Goal: Task Accomplishment & Management: Complete application form

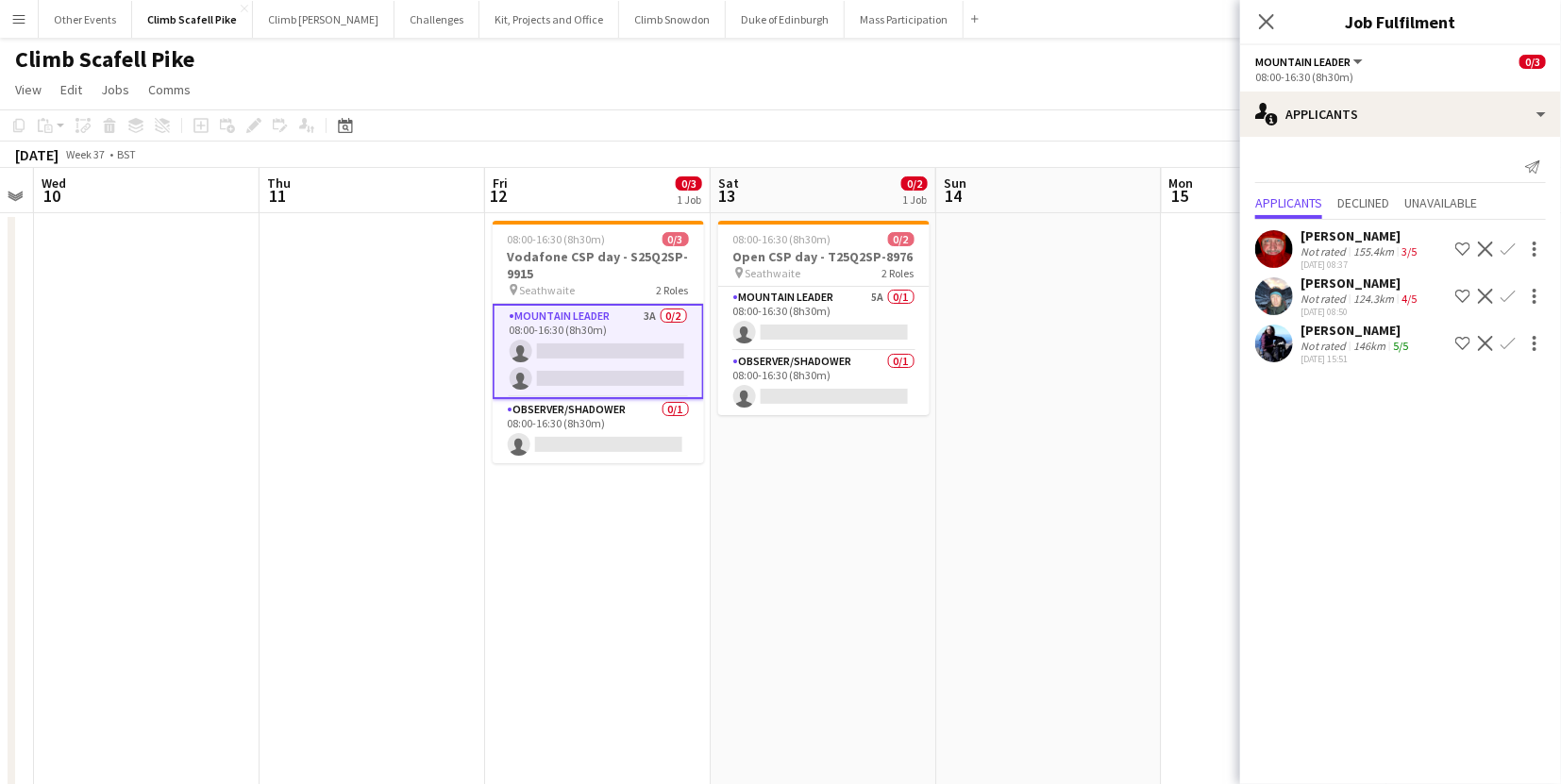
scroll to position [0, 617]
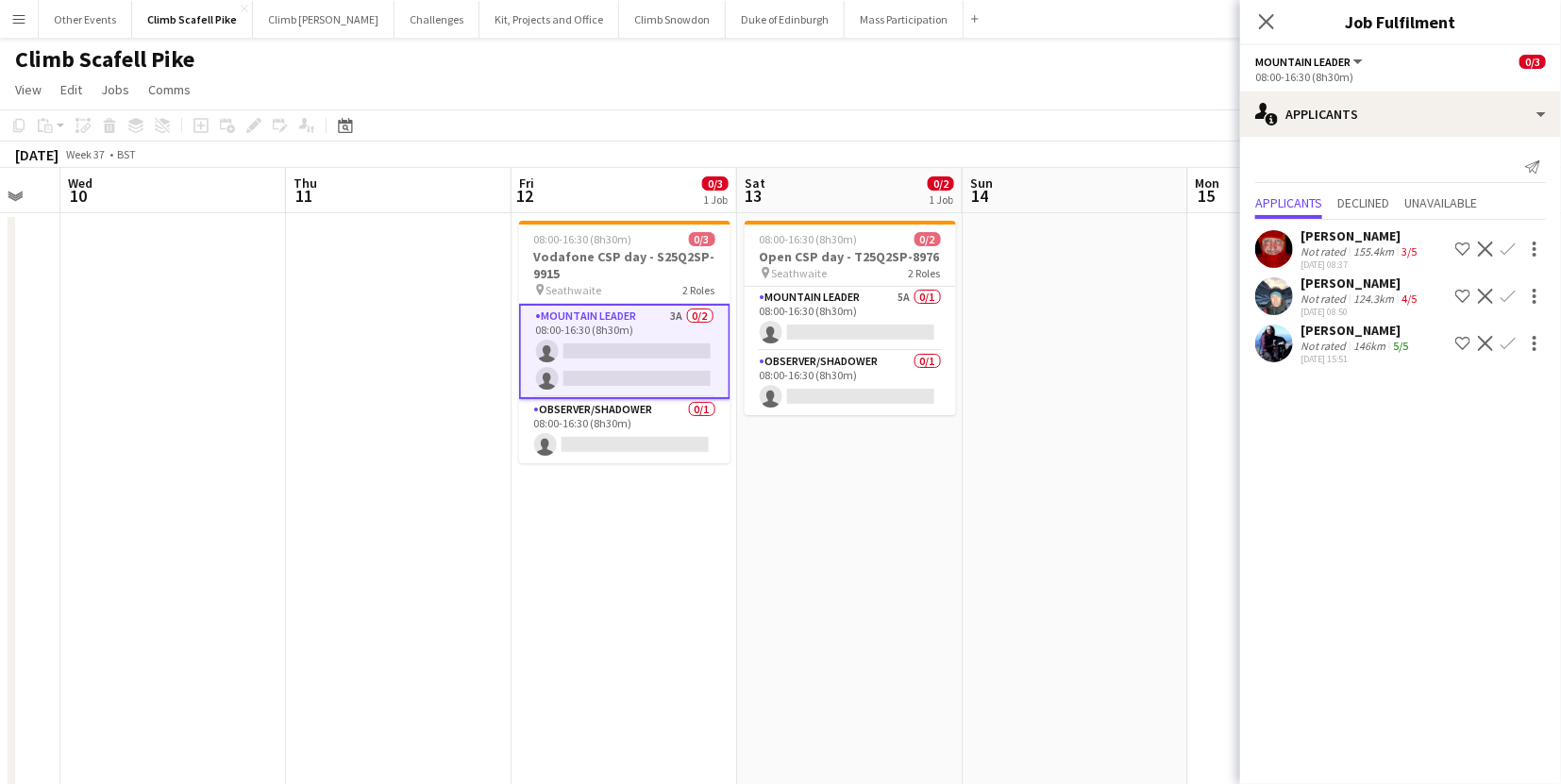
drag, startPoint x: 779, startPoint y: 600, endPoint x: 811, endPoint y: 598, distance: 32.1
click at [811, 598] on app-calendar-viewport "Sun 7 Mon 8 Tue 9 Wed 10 Thu 11 Fri 12 0/3 1 Job Sat 13 0/2 1 Job Sun 14 Mon 15…" at bounding box center [780, 583] width 1561 height 831
click at [971, 562] on app-date-cell at bounding box center [1075, 563] width 226 height 699
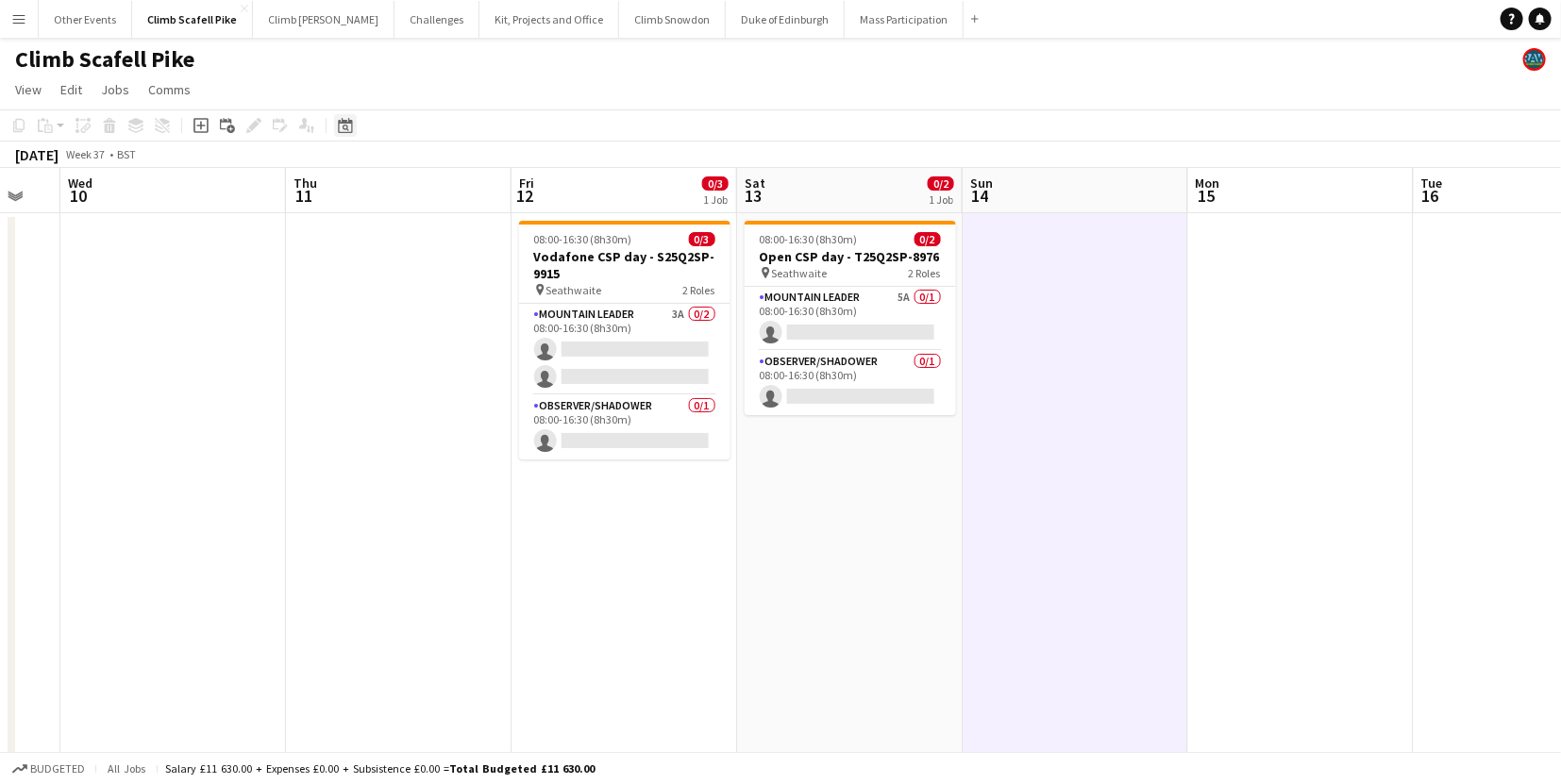
click at [342, 124] on icon "Date picker" at bounding box center [346, 126] width 15 height 15
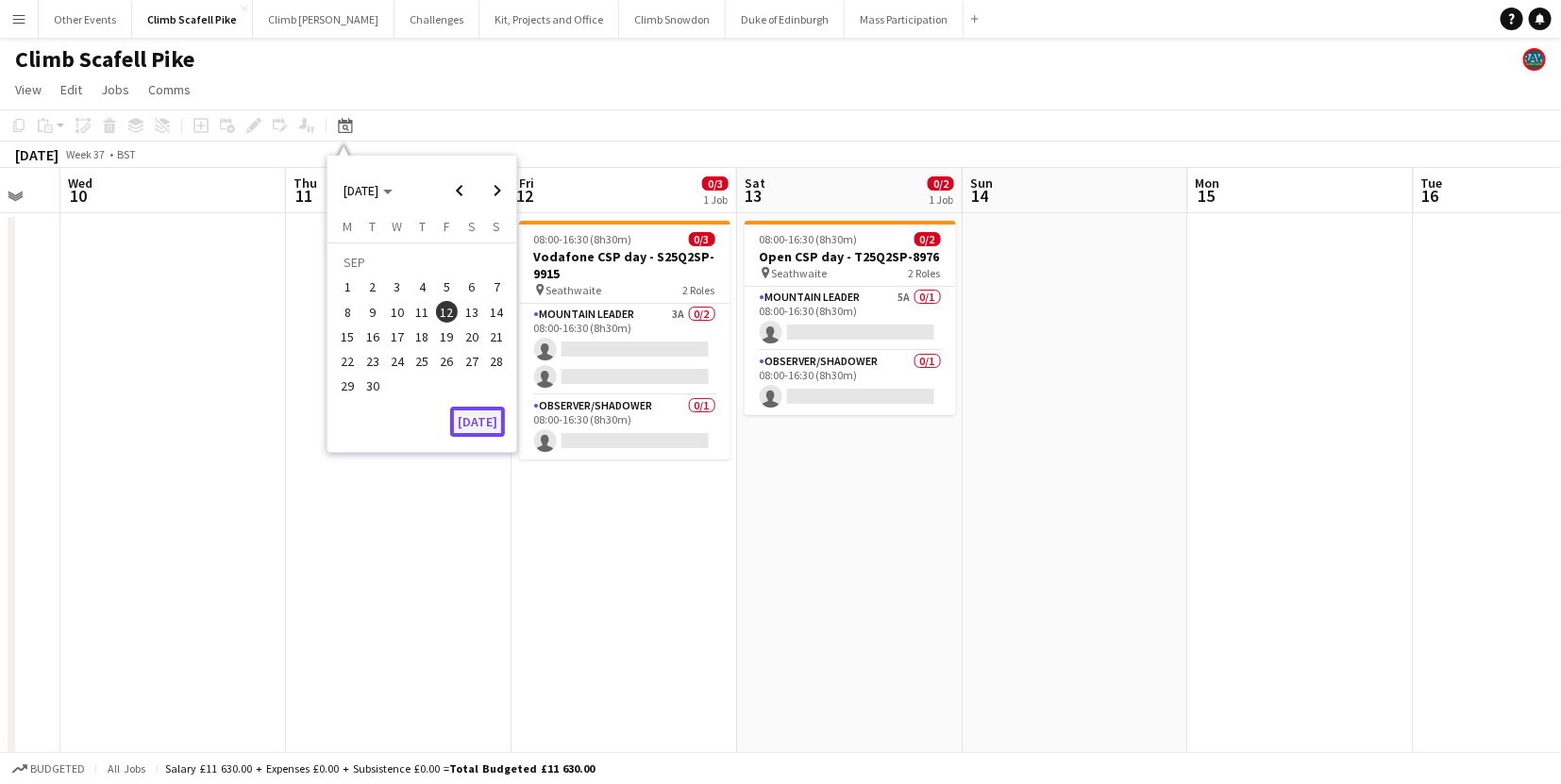
click at [486, 425] on button "[DATE]" at bounding box center [476, 422] width 54 height 30
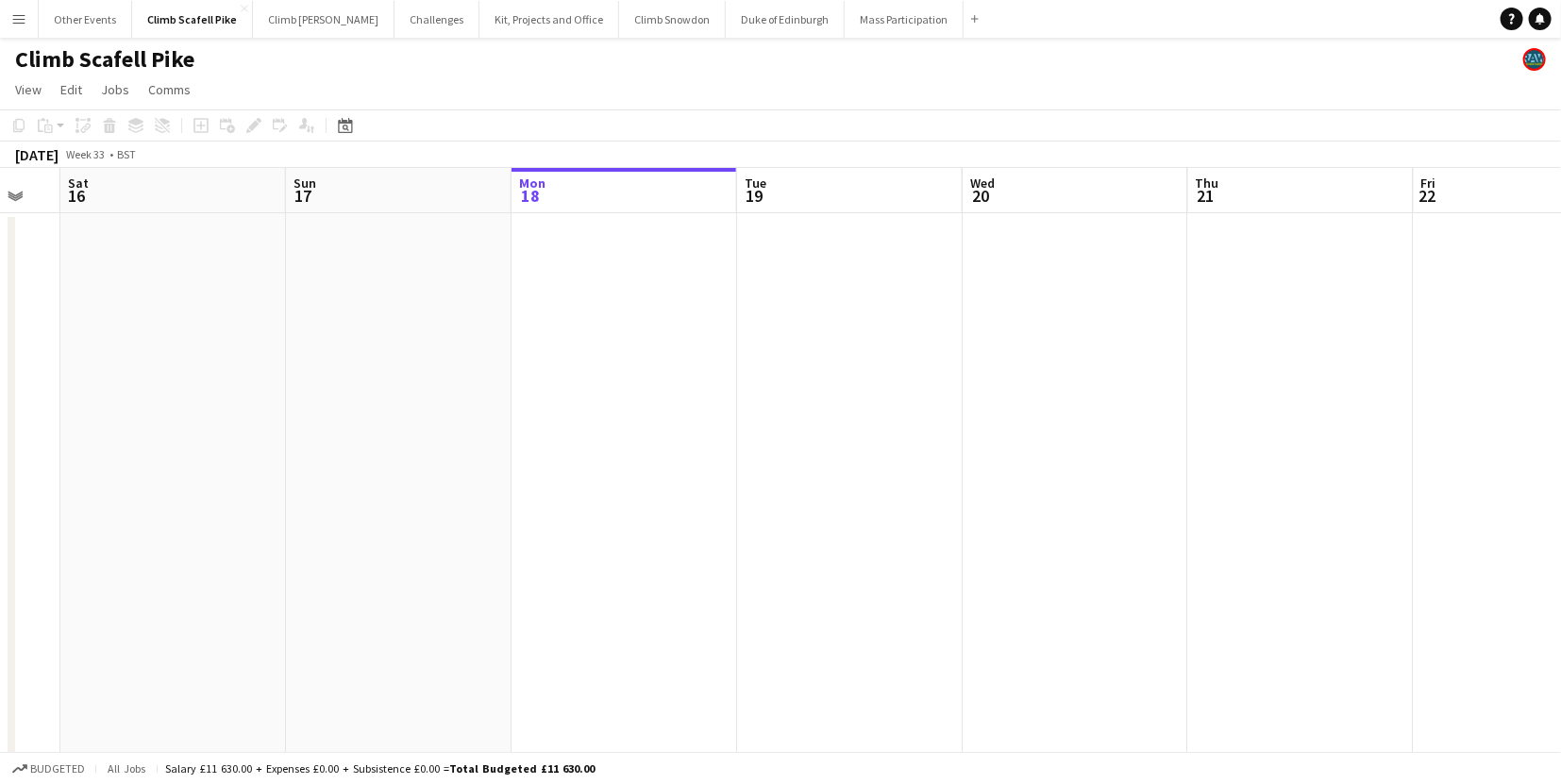
scroll to position [0, 648]
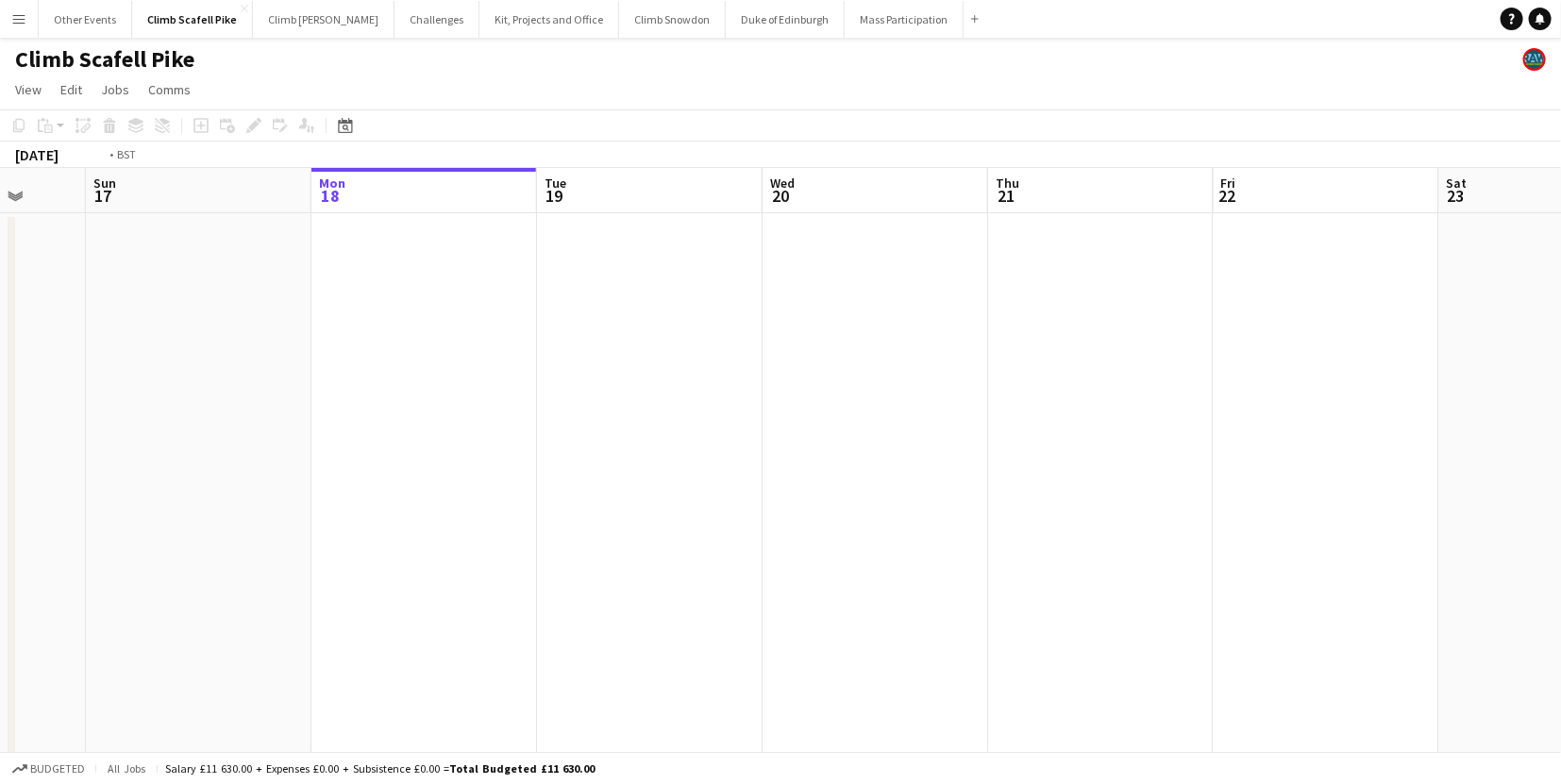
drag, startPoint x: 1248, startPoint y: 604, endPoint x: 785, endPoint y: 633, distance: 463.9
click at [639, 627] on app-calendar-viewport "Thu 14 Fri 15 Sat 16 Sun 17 Mon 18 Tue 19 Wed 20 Thu 21 Fri 22 Sat 23 Sun 24 3/…" at bounding box center [780, 583] width 1561 height 831
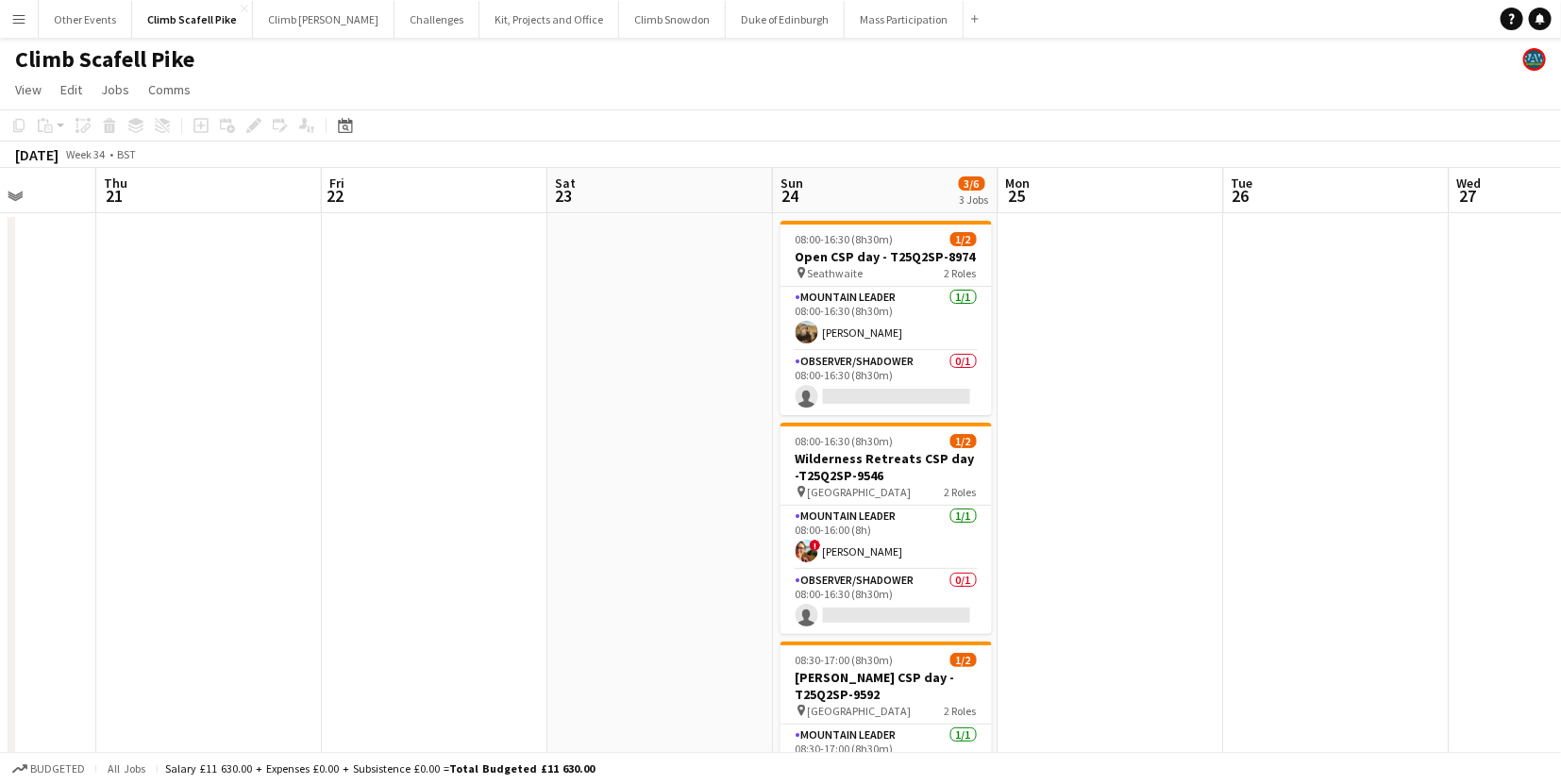
scroll to position [0, 559]
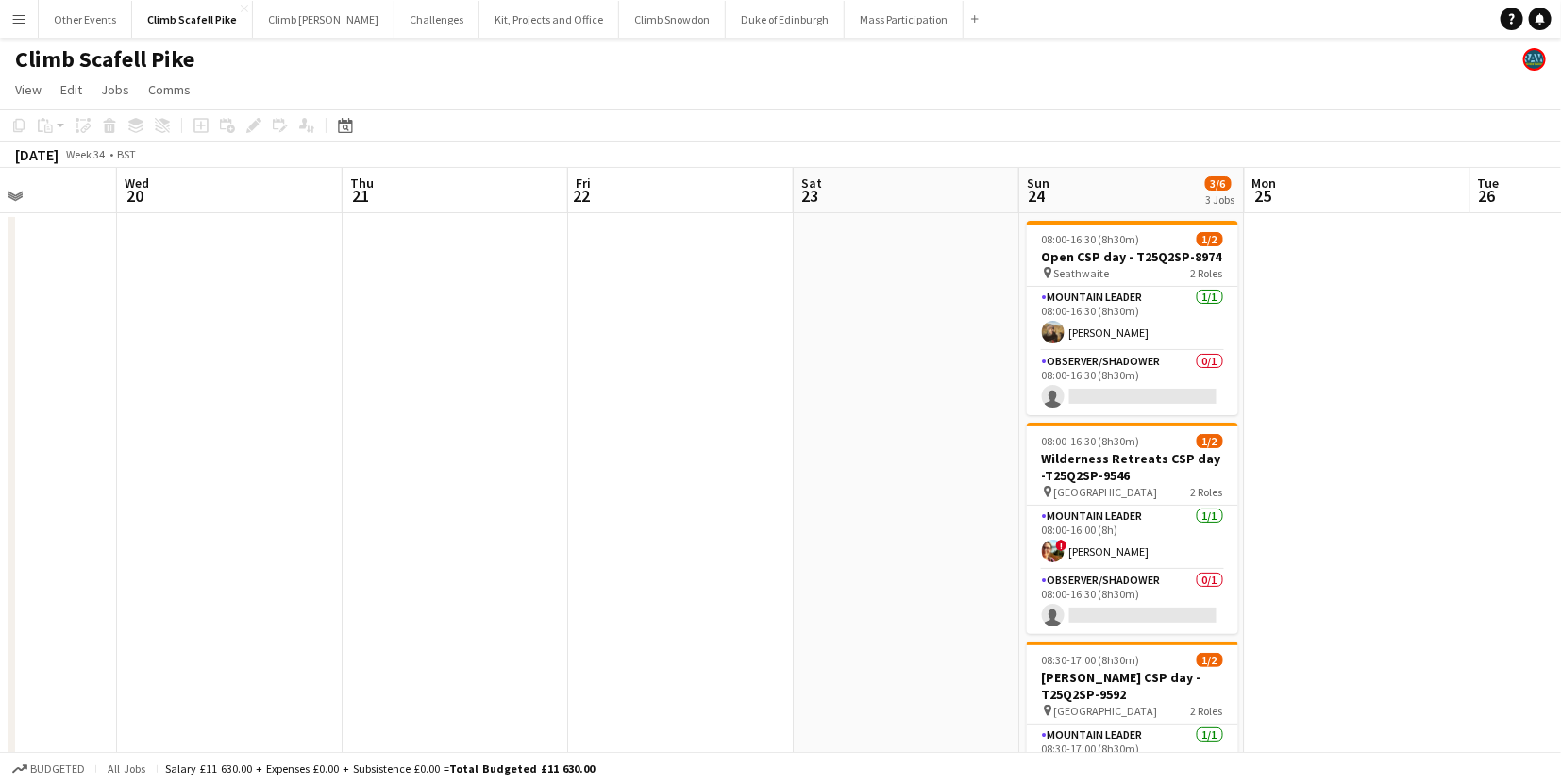
drag, startPoint x: 1129, startPoint y: 608, endPoint x: 493, endPoint y: 628, distance: 636.3
click at [491, 628] on app-calendar-viewport "Sun 17 Mon 18 Tue 19 Wed 20 Thu 21 Fri 22 Sat 23 Sun 24 3/6 3 Jobs Mon 25 Tue 2…" at bounding box center [780, 583] width 1561 height 831
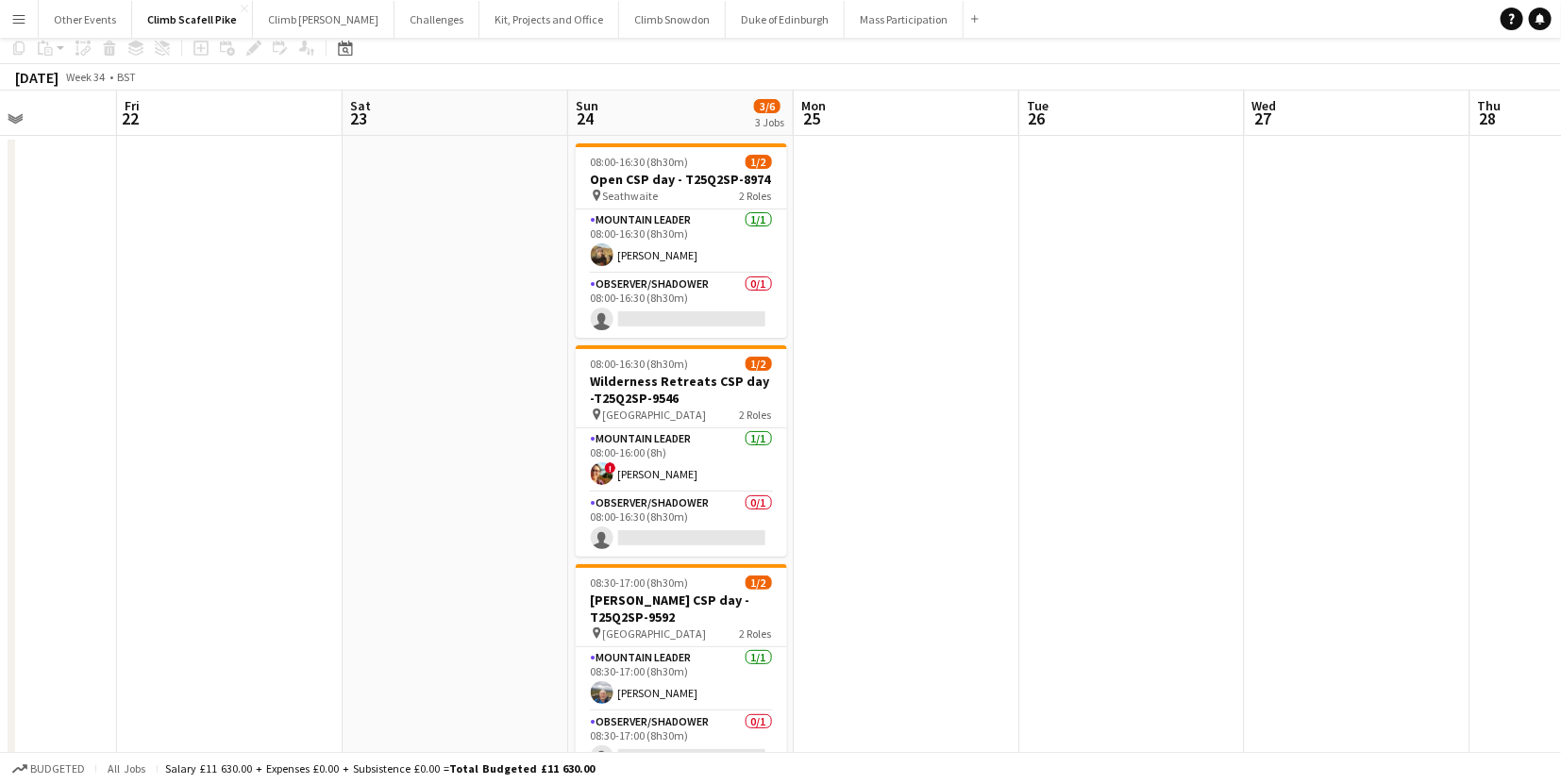
scroll to position [106, 0]
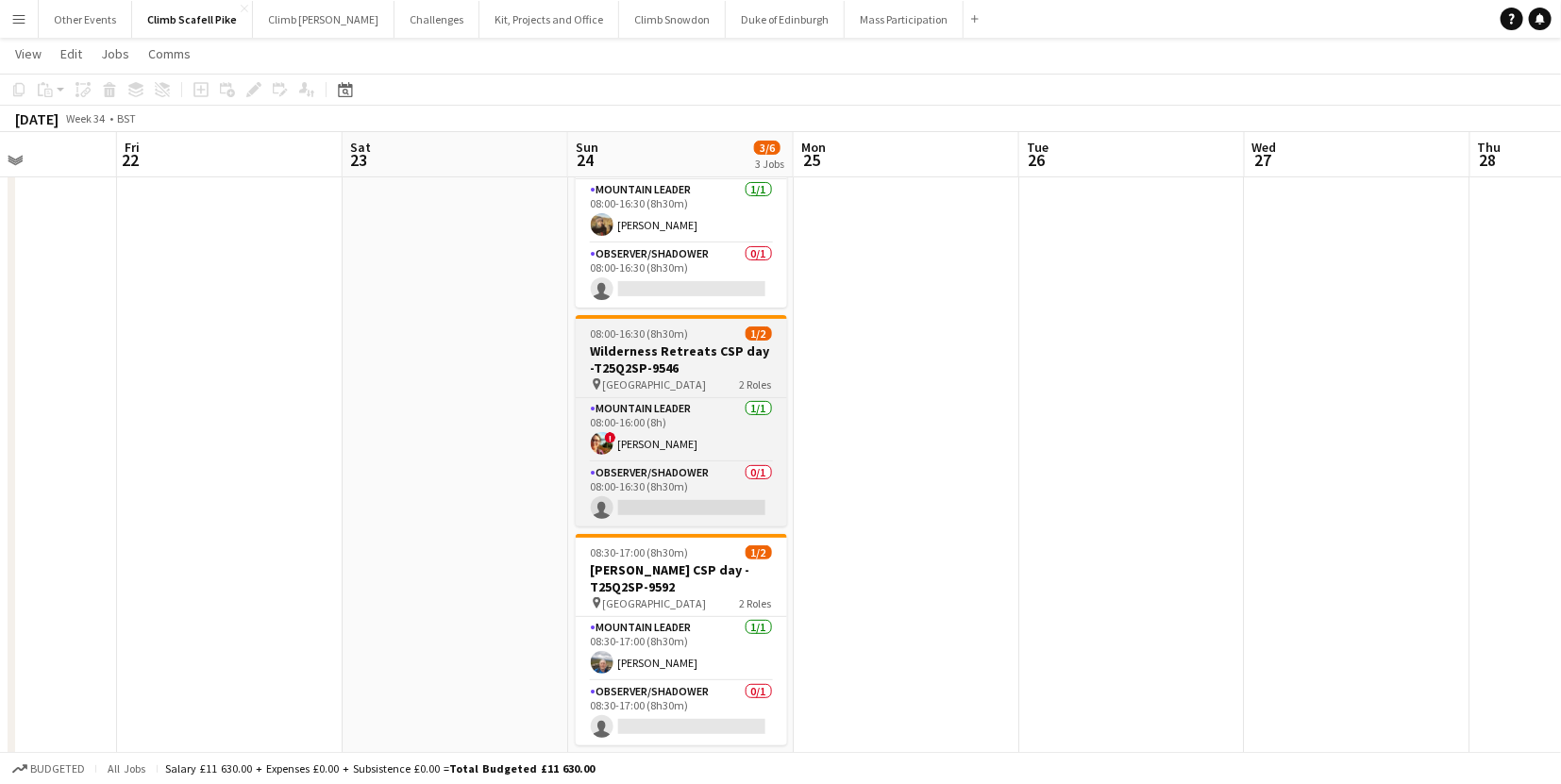
click at [709, 368] on h3 "Wilderness Retreats CSP day -T25Q2SP-9546" at bounding box center [681, 359] width 212 height 34
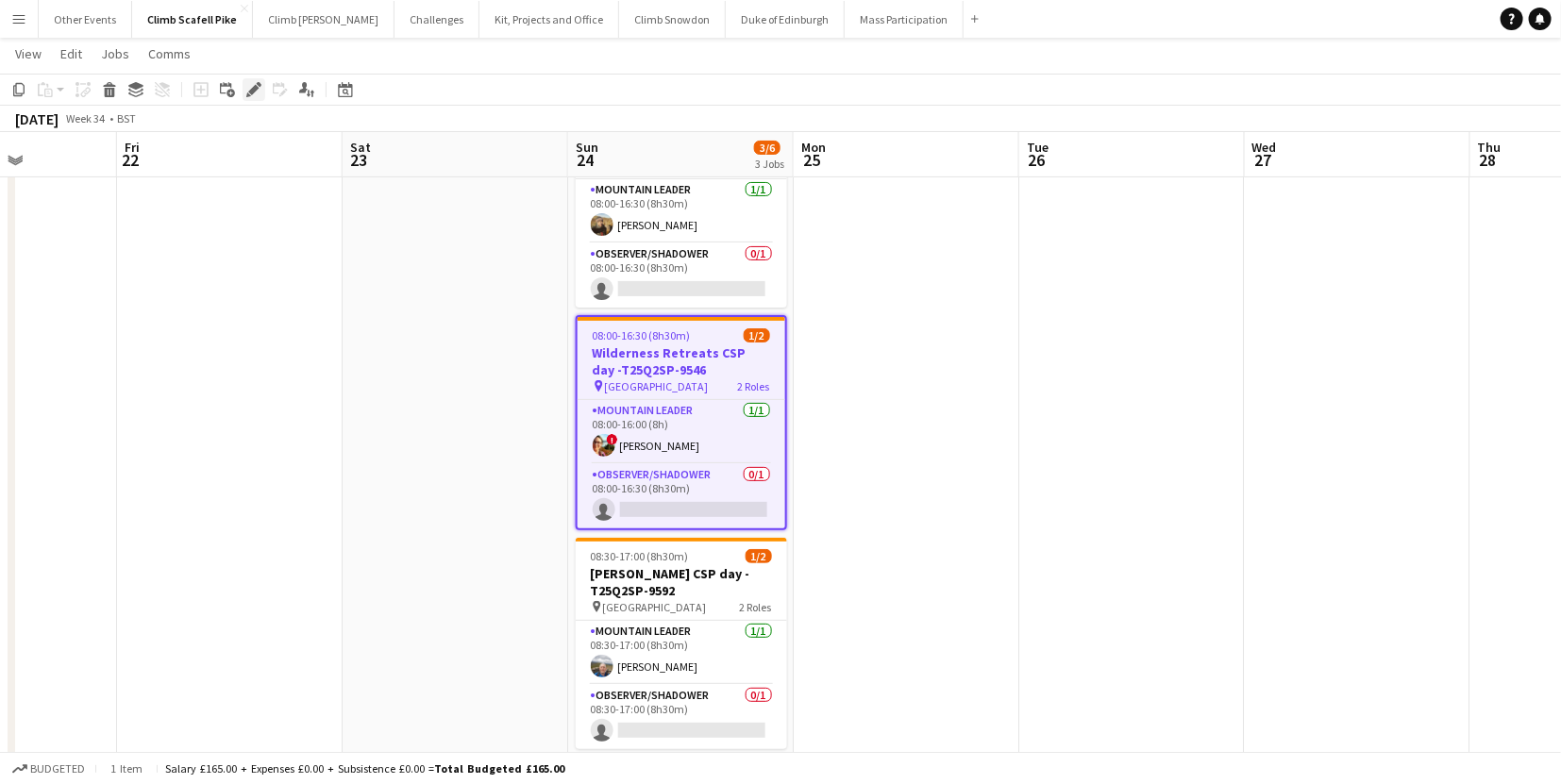
click at [246, 93] on icon at bounding box center [248, 94] width 5 height 5
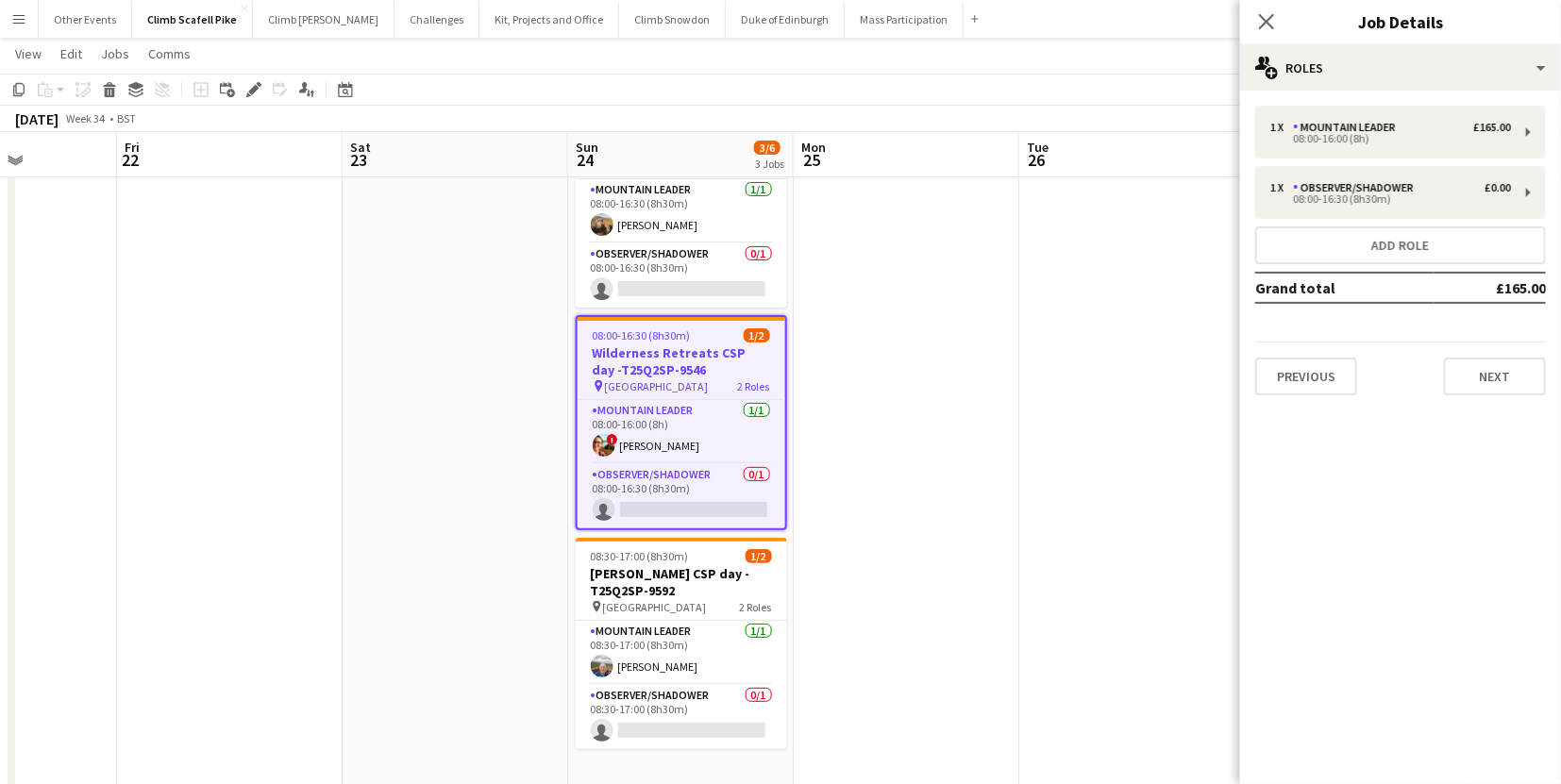
click at [1002, 356] on app-date-cell at bounding box center [906, 455] width 226 height 699
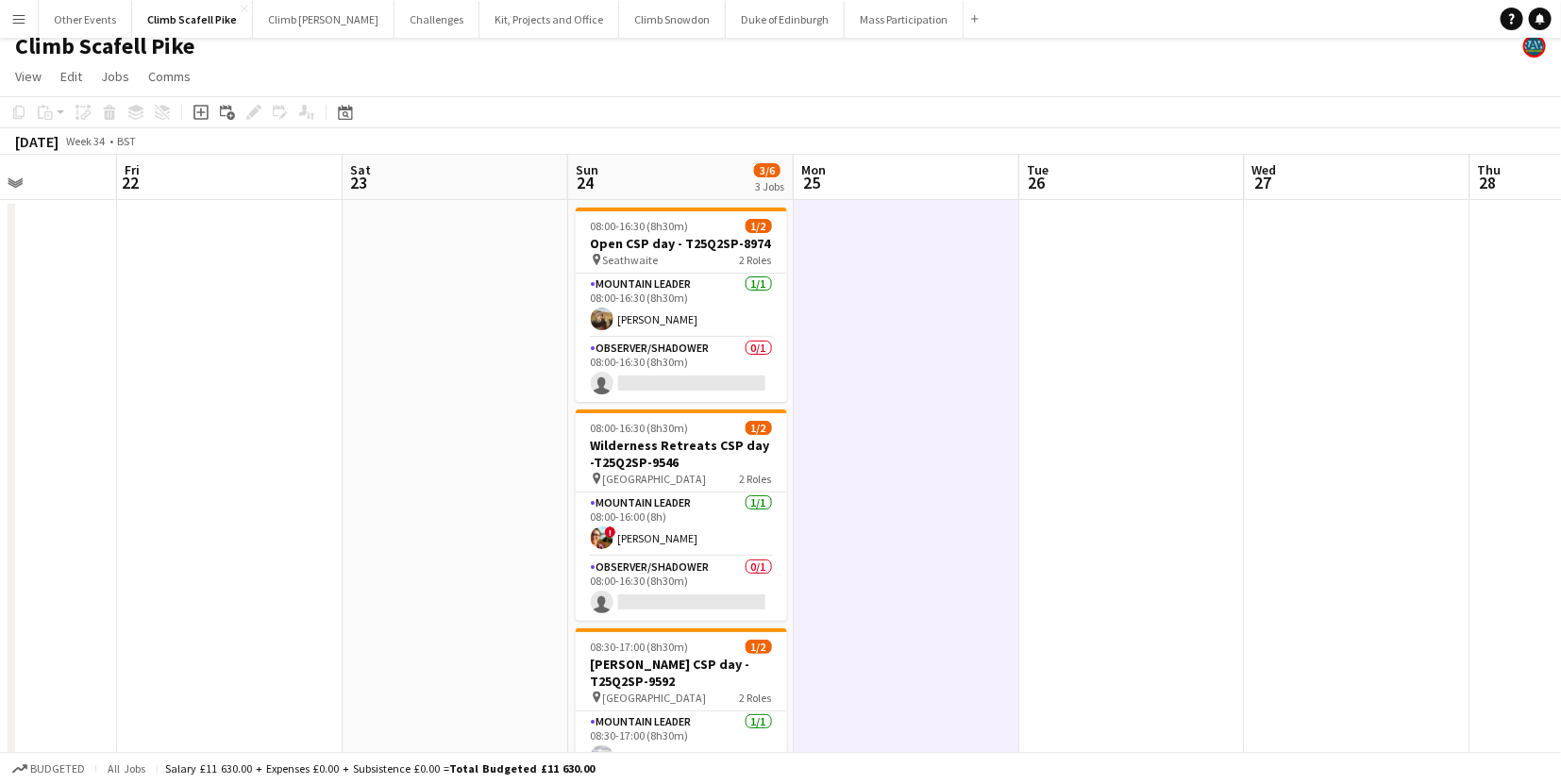
scroll to position [0, 0]
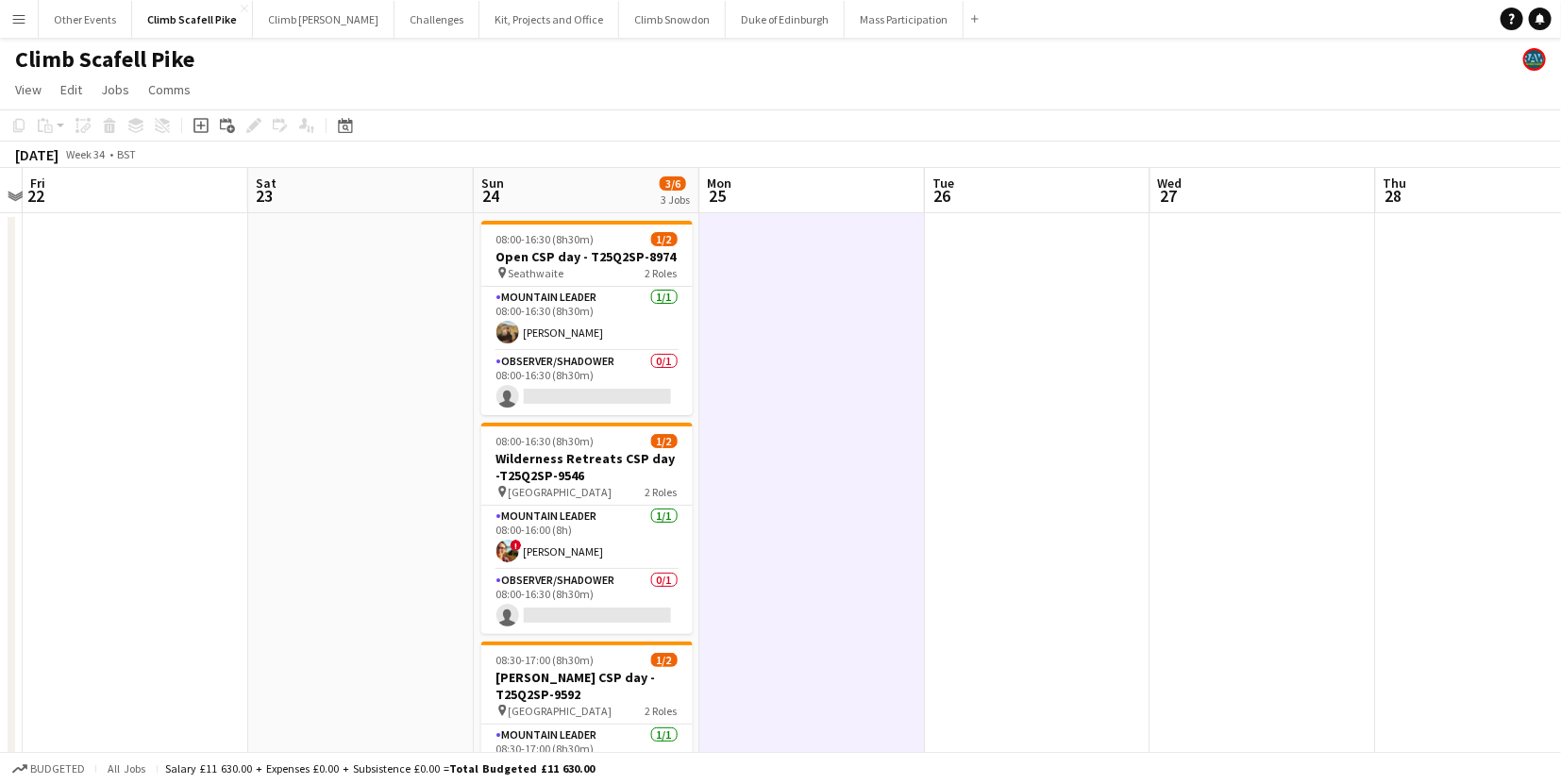
drag, startPoint x: 1210, startPoint y: 510, endPoint x: 516, endPoint y: 531, distance: 694.3
click at [516, 531] on app-calendar-viewport "Tue 19 Wed 20 Thu 21 Fri 22 Sat 23 Sun 24 3/6 3 Jobs Mon 25 Tue 26 Wed 27 Thu 2…" at bounding box center [780, 583] width 1561 height 831
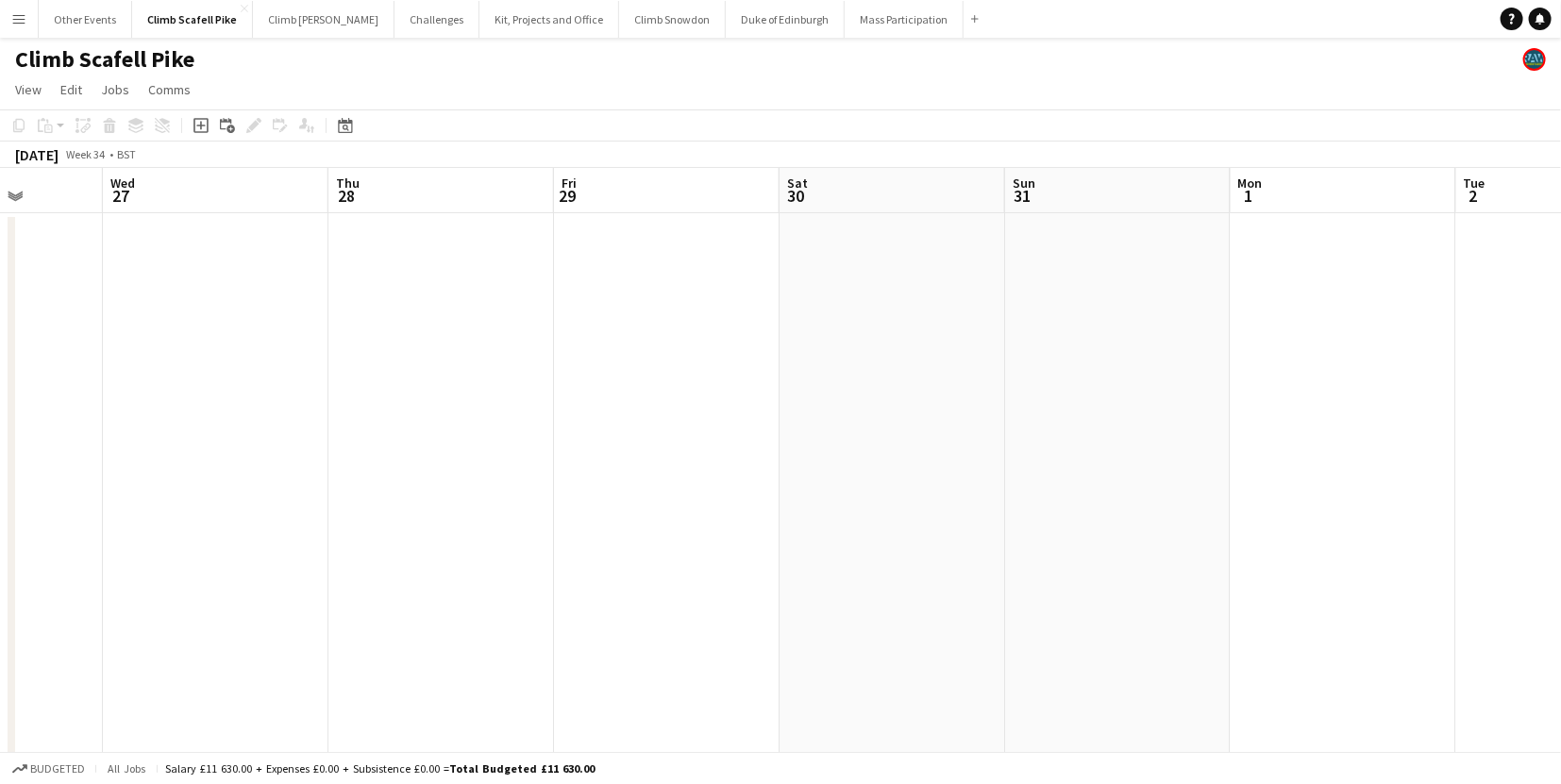
drag, startPoint x: 1061, startPoint y: 524, endPoint x: 933, endPoint y: 529, distance: 128.1
click at [463, 527] on app-calendar-viewport "Sun 24 3/6 3 Jobs Mon 25 Tue 26 Wed 27 Thu 28 Fri 29 Sat 30 Sun 31 Mon 1 Tue 2 …" at bounding box center [780, 583] width 1561 height 831
drag, startPoint x: 1172, startPoint y: 513, endPoint x: 314, endPoint y: 532, distance: 858.2
click at [300, 532] on app-calendar-viewport "Mon 25 Tue 26 Wed 27 Thu 28 Fri 29 Sat 30 Sun 31 Mon 1 Tue 2 Wed 3 Thu 4 Fri 5" at bounding box center [780, 583] width 1561 height 831
drag, startPoint x: 821, startPoint y: 498, endPoint x: 635, endPoint y: 549, distance: 192.9
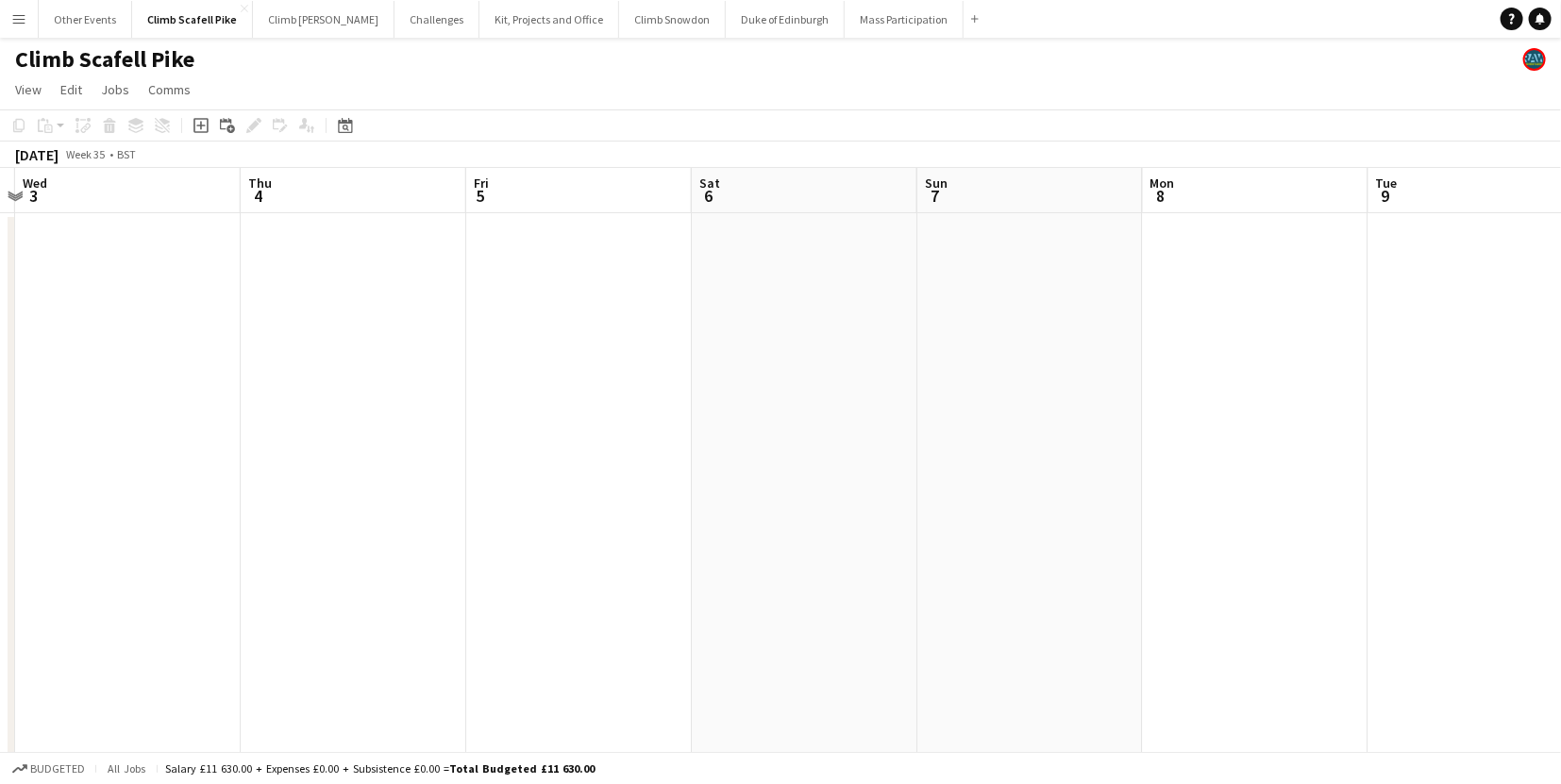
click at [326, 545] on app-calendar-viewport "Sun 31 Mon 1 Tue 2 Wed 3 Thu 4 Fri 5 Sat 6 Sun 7 Mon 8 Tue 9 Wed 10 Thu 11" at bounding box center [780, 583] width 1561 height 831
drag, startPoint x: 1212, startPoint y: 491, endPoint x: 358, endPoint y: 515, distance: 854.3
click at [350, 515] on app-calendar-viewport "Tue 2 Wed 3 Thu 4 Fri 5 Sat 6 Sun 7 Mon 8 Tue 9 Wed 10 Thu 11 Fri 12 0/3 1 Job …" at bounding box center [780, 583] width 1561 height 831
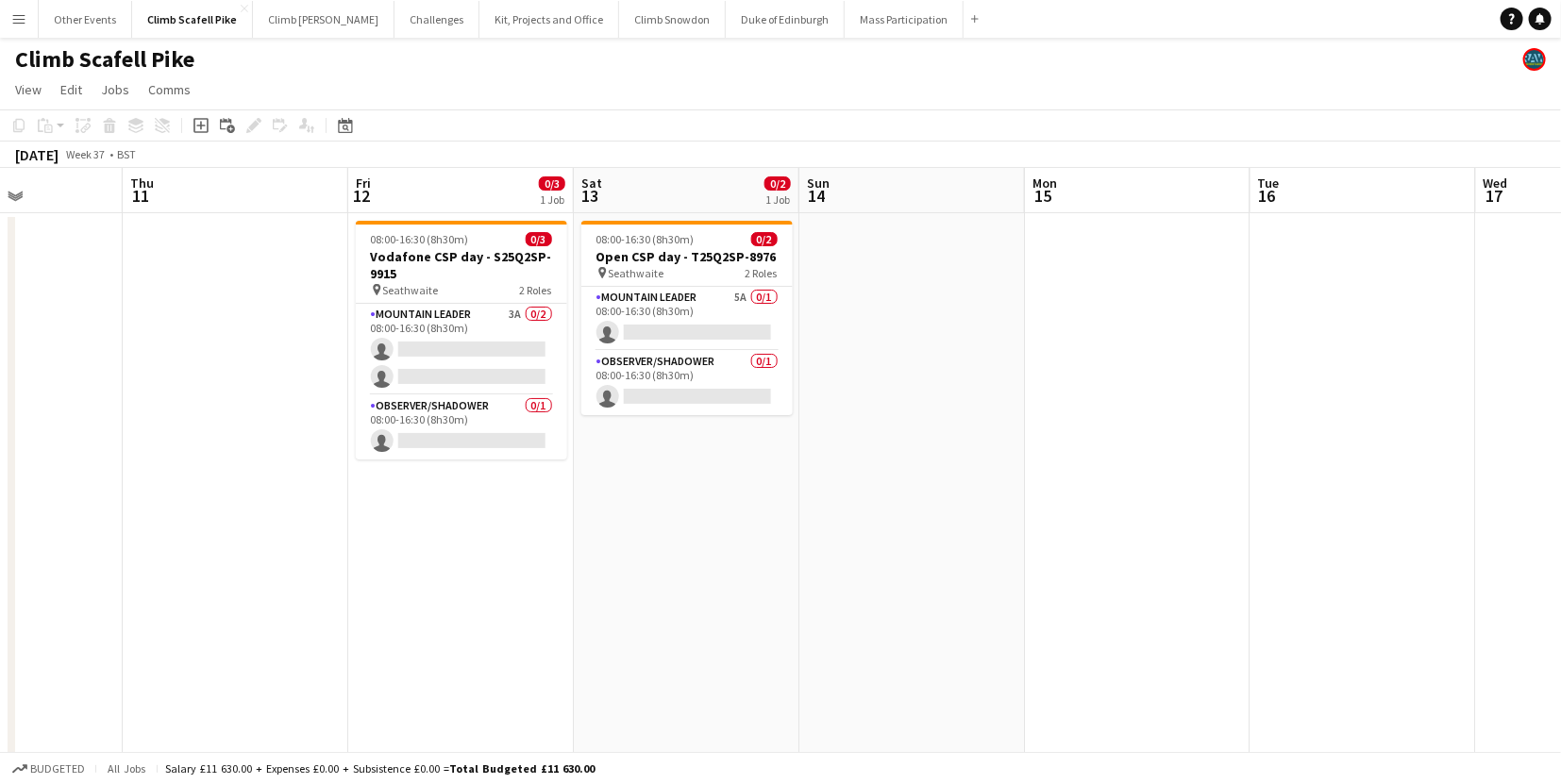
scroll to position [0, 537]
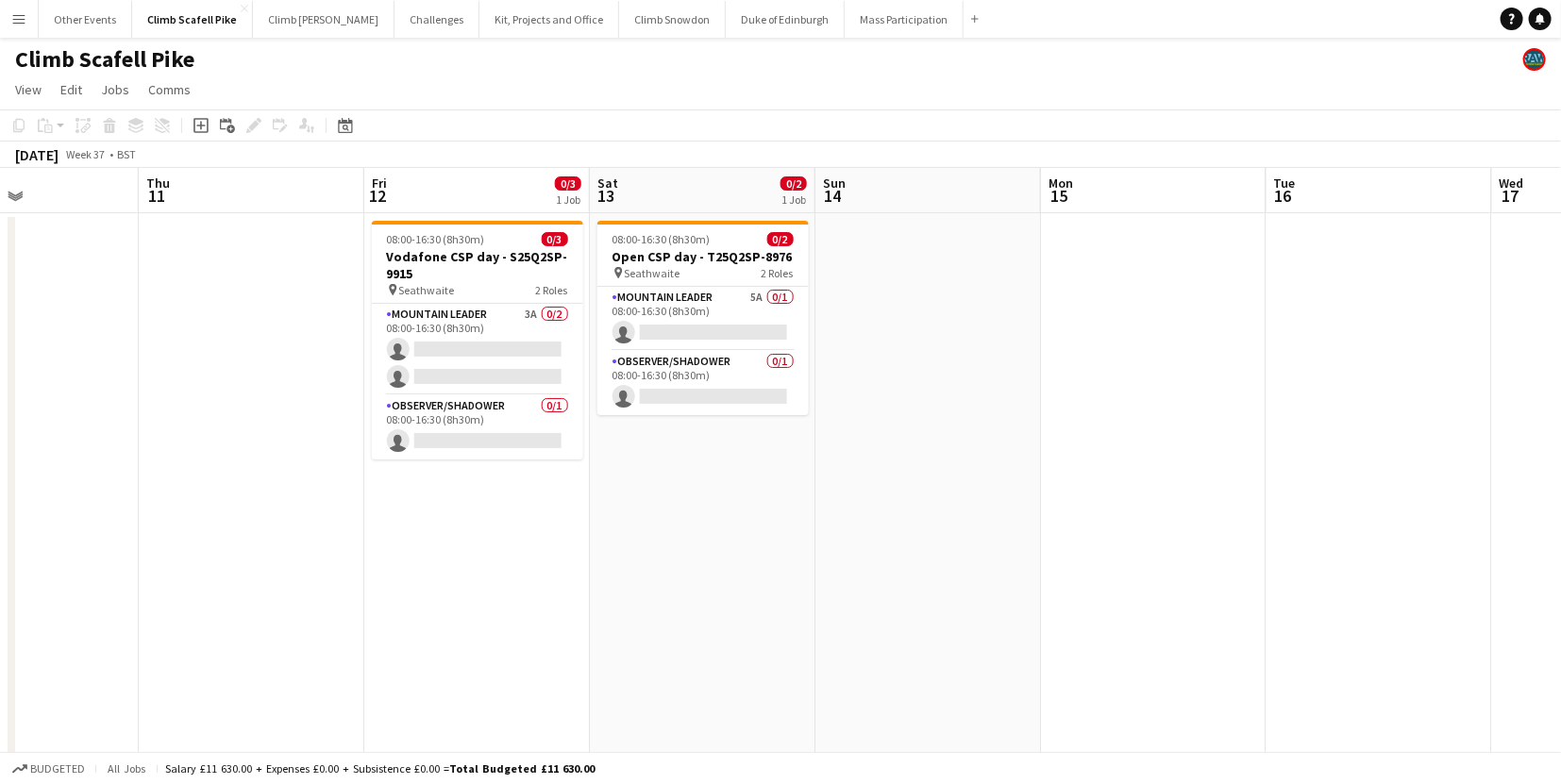
click at [879, 505] on app-calendar-viewport "Mon 8 Tue 9 Wed 10 Thu 11 Fri 12 0/3 1 Job Sat 13 0/2 1 Job Sun 14 Mon 15 Tue 1…" at bounding box center [780, 583] width 1561 height 831
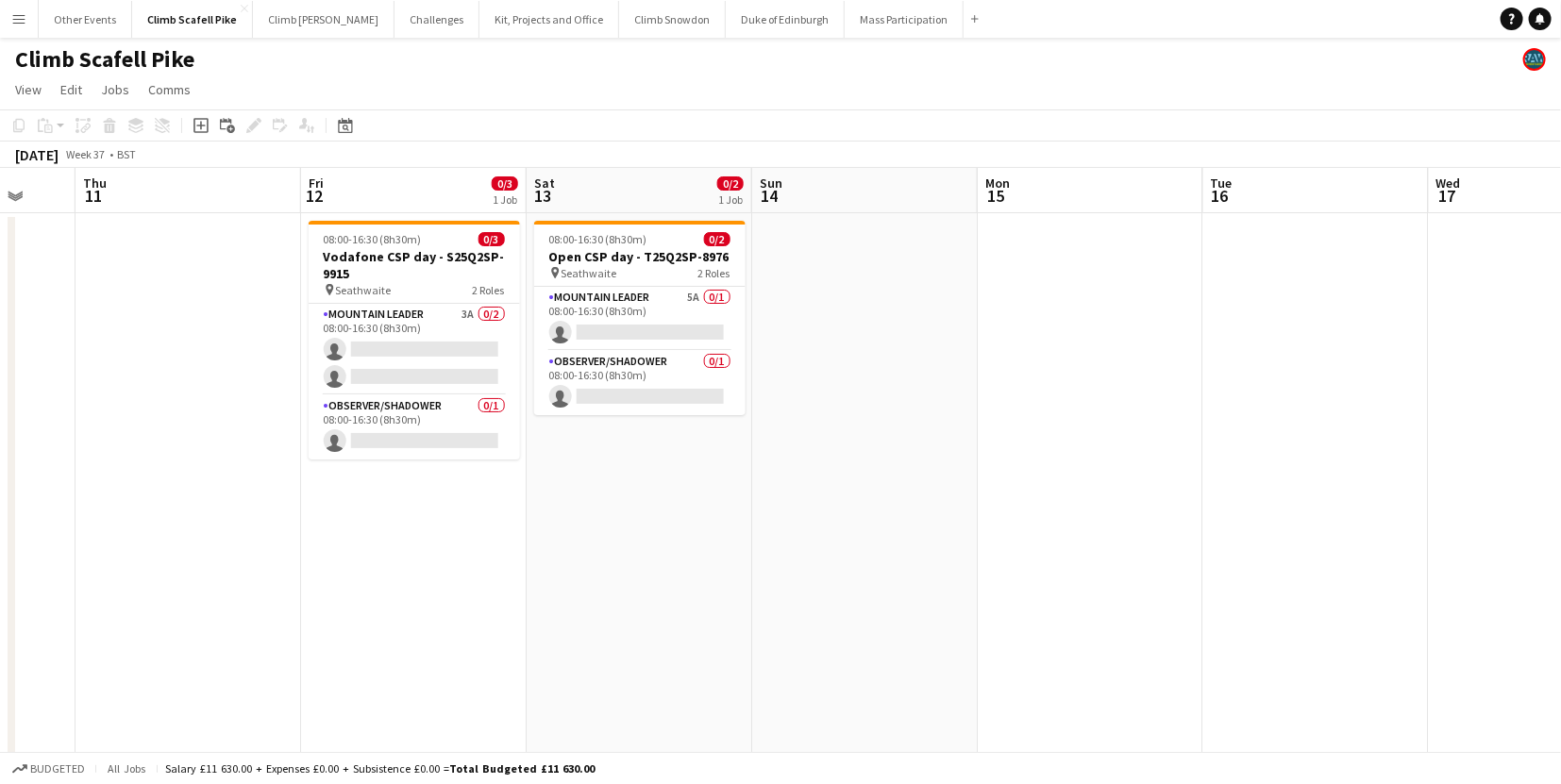
drag, startPoint x: 1315, startPoint y: 493, endPoint x: 628, endPoint y: 551, distance: 689.4
click at [645, 547] on app-calendar-viewport "Mon 8 Tue 9 Wed 10 Thu 11 Fri 12 0/3 1 Job Sat 13 0/2 1 Job Sun 14 Mon 15 Tue 1…" at bounding box center [780, 583] width 1561 height 831
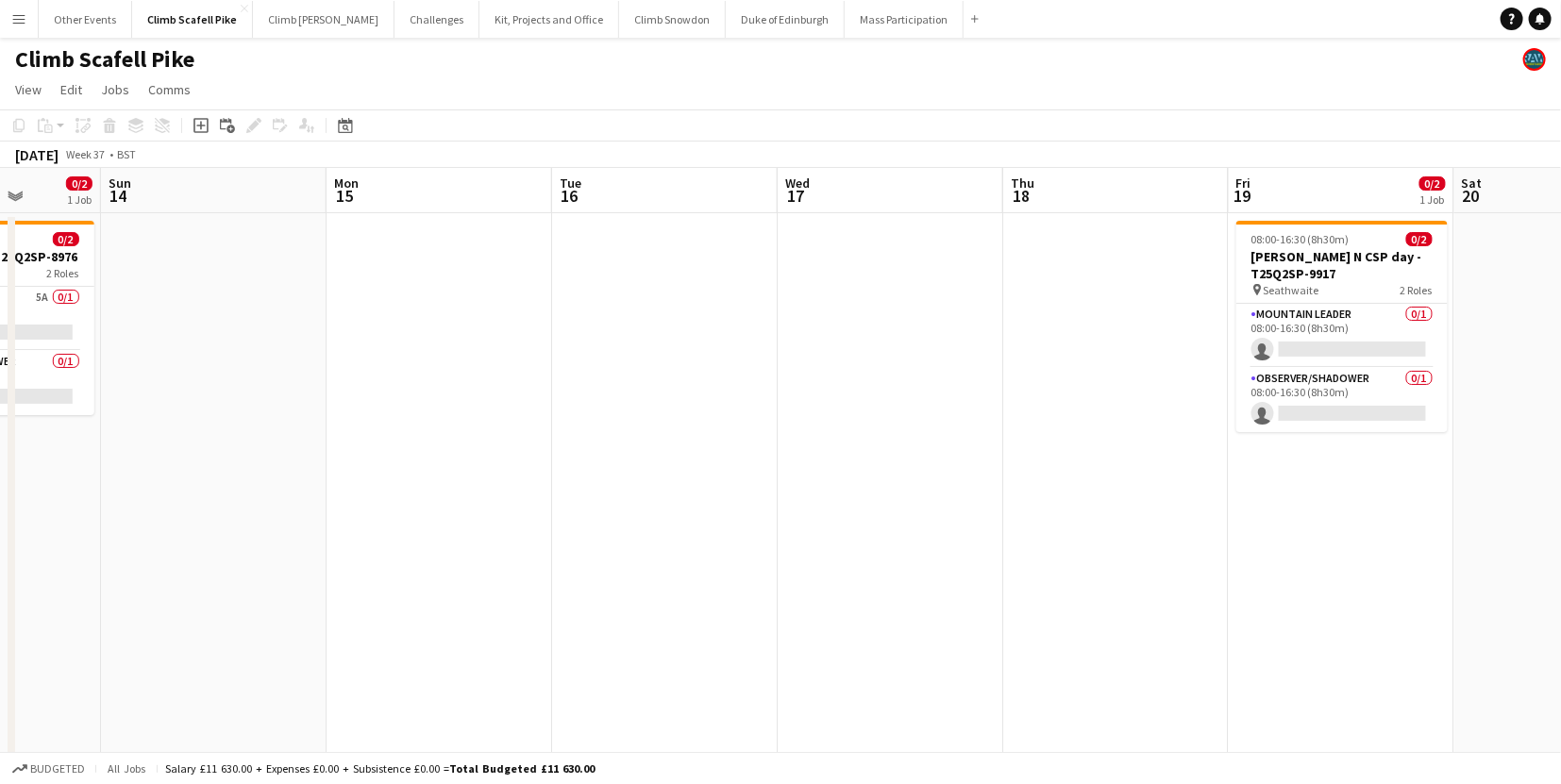
drag, startPoint x: 1330, startPoint y: 480, endPoint x: 648, endPoint y: 528, distance: 683.7
click at [610, 527] on app-calendar-viewport "Thu 11 Fri 12 0/3 1 Job Sat 13 0/2 1 Job Sun 14 Mon 15 Tue 16 Wed 17 Thu 18 Fri…" at bounding box center [780, 583] width 1561 height 831
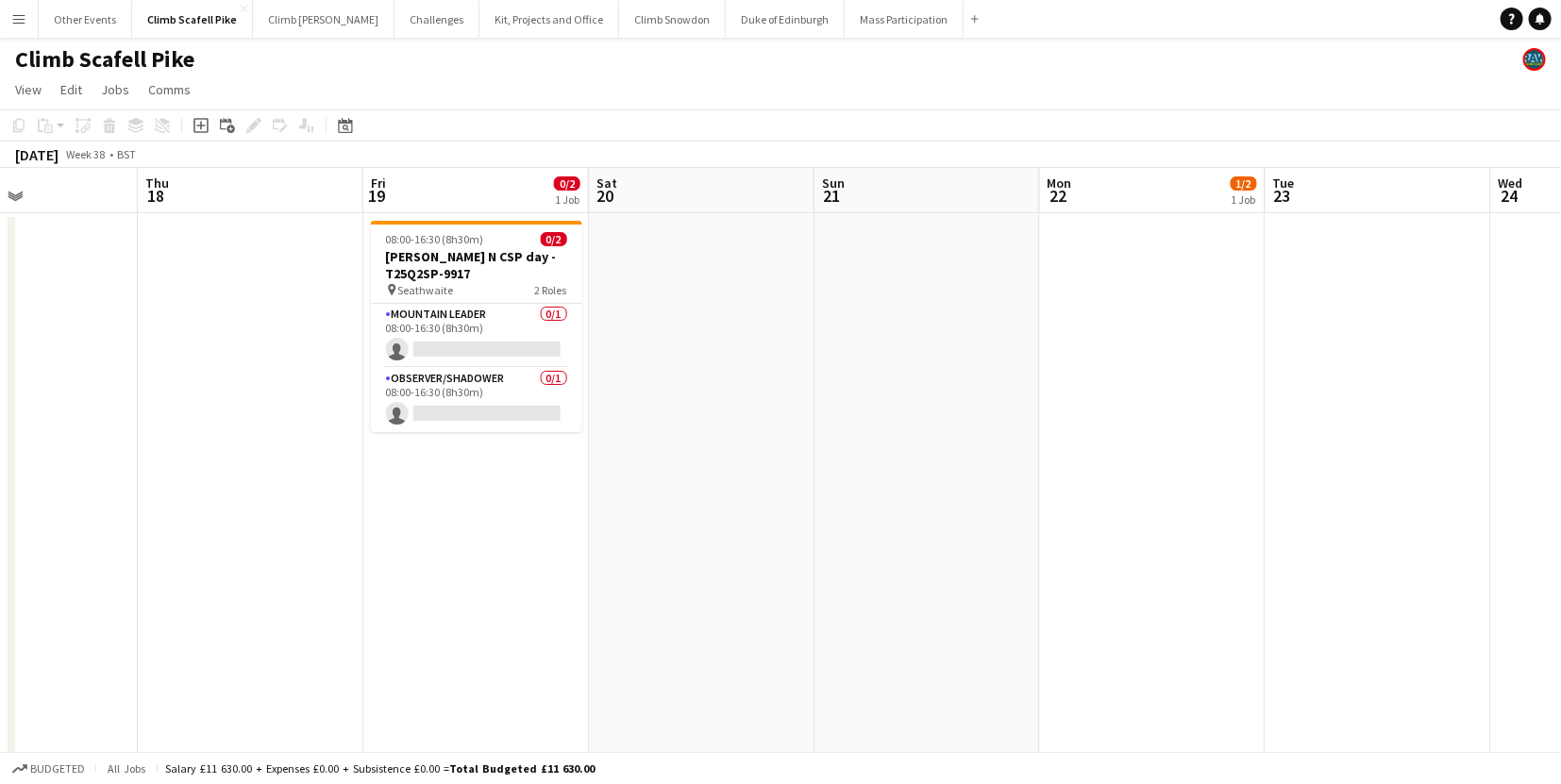
drag, startPoint x: 1079, startPoint y: 481, endPoint x: 362, endPoint y: 518, distance: 718.0
click at [342, 515] on app-calendar-viewport "Sun 14 Mon 15 Tue 16 Wed 17 Thu 18 Fri 19 0/2 1 Job Sat 20 Sun 21 Mon 22 1/2 1 …" at bounding box center [780, 683] width 1561 height 1032
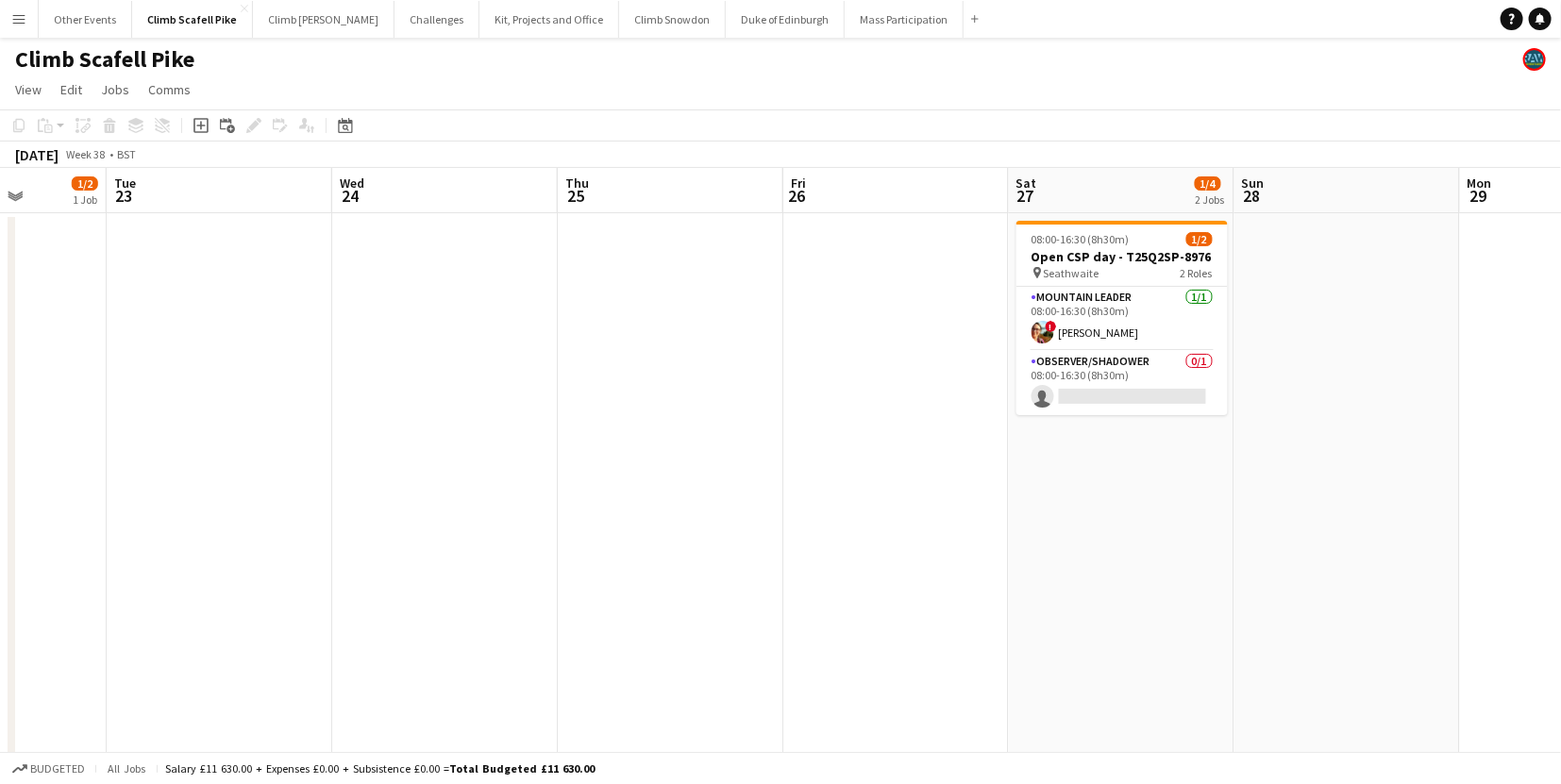
drag, startPoint x: 1166, startPoint y: 474, endPoint x: 763, endPoint y: 503, distance: 404.0
click at [303, 519] on app-calendar-viewport "Fri 19 0/2 1 Job Sat 20 Sun 21 Mon 22 1/2 1 Job Tue 23 Wed 24 Thu 25 Fri 26 Sat…" at bounding box center [780, 683] width 1561 height 1032
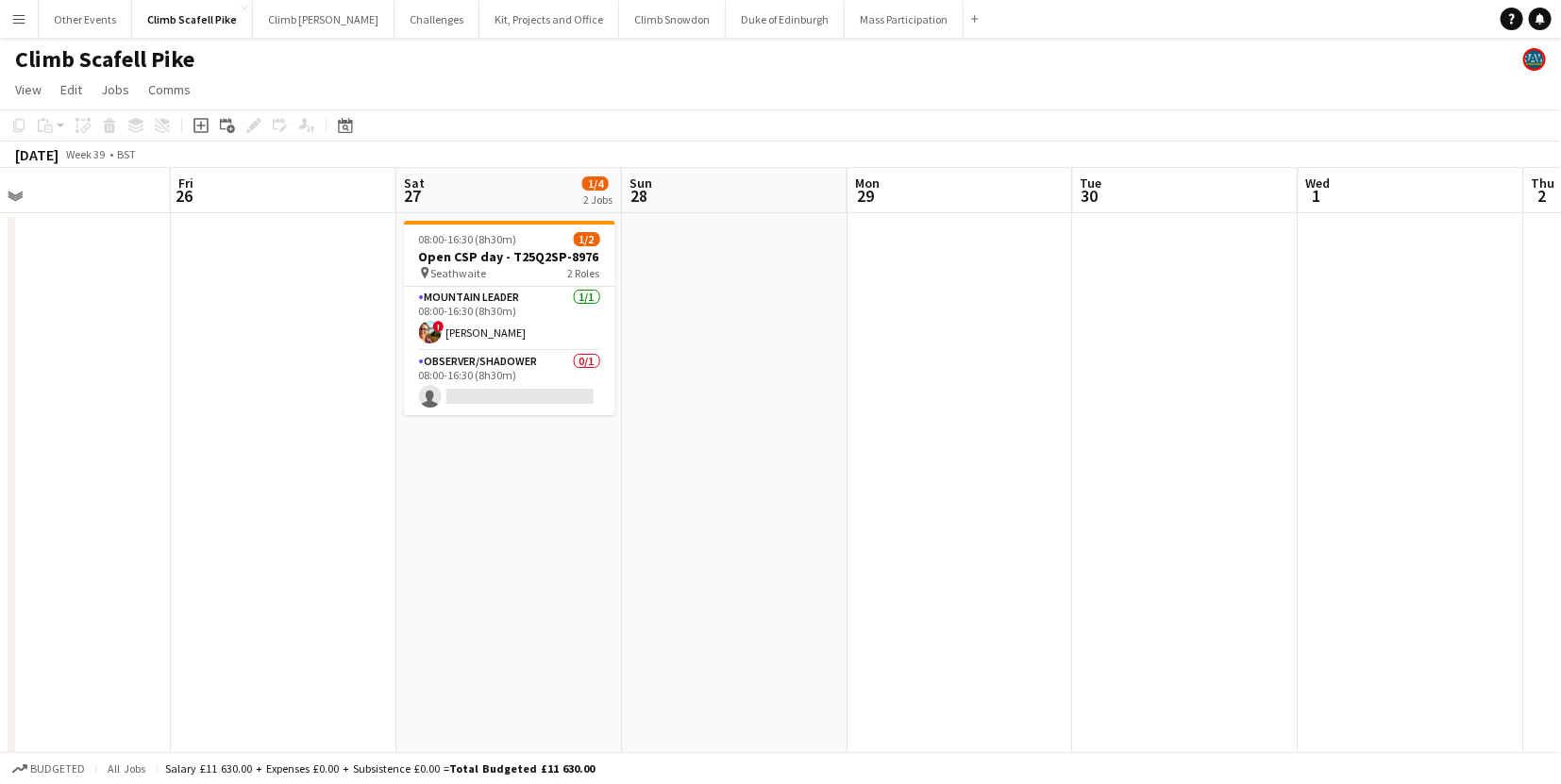
drag, startPoint x: 1029, startPoint y: 493, endPoint x: 747, endPoint y: 508, distance: 282.4
click at [746, 508] on app-calendar-viewport "Mon 22 1/2 1 Job Tue 23 Wed 24 Thu 25 Fri 26 Sat 27 1/4 2 Jobs Sun 28 Mon 29 Tu…" at bounding box center [780, 683] width 1561 height 1032
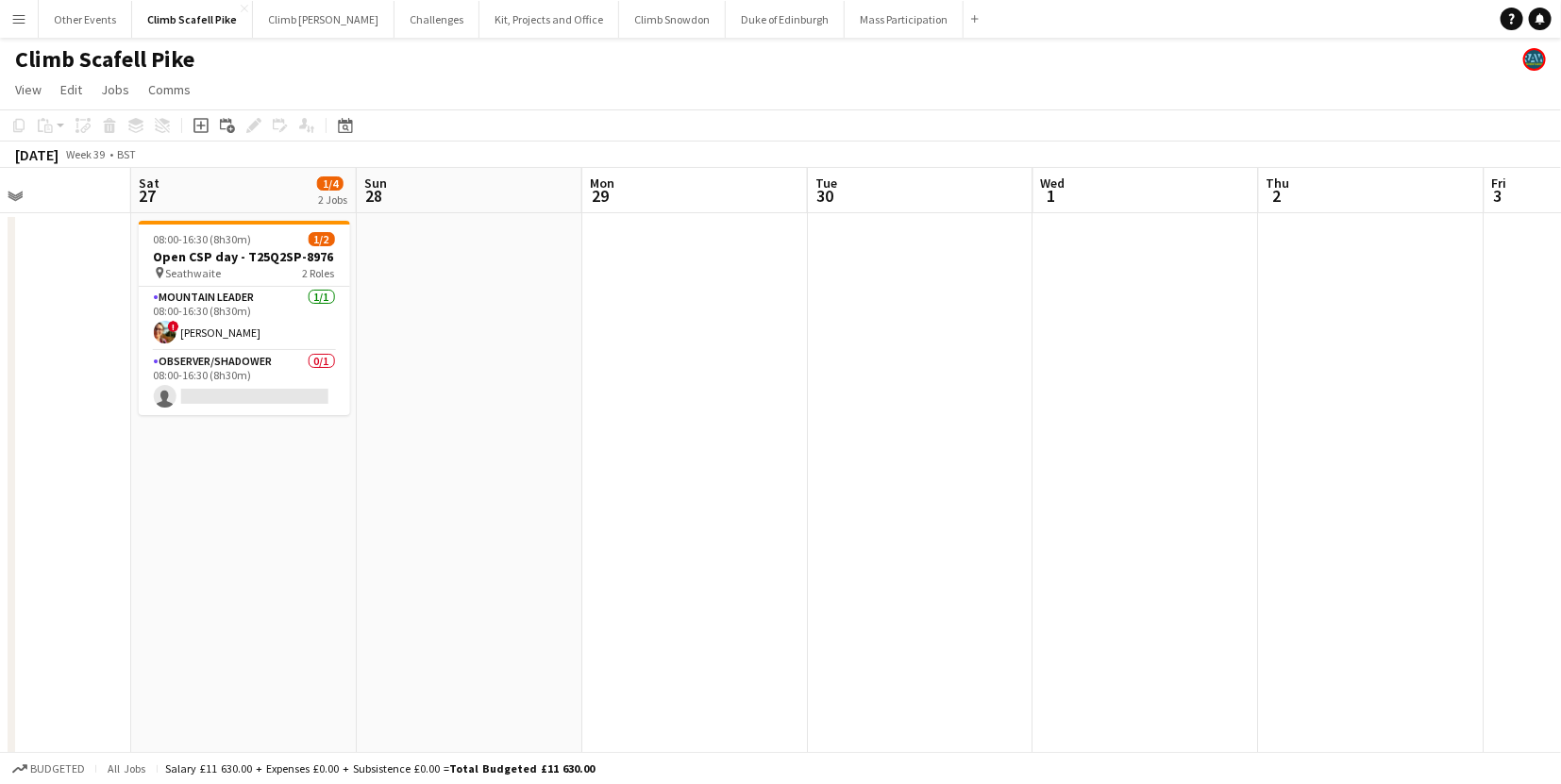
drag, startPoint x: 1355, startPoint y: 488, endPoint x: 616, endPoint y: 493, distance: 739.0
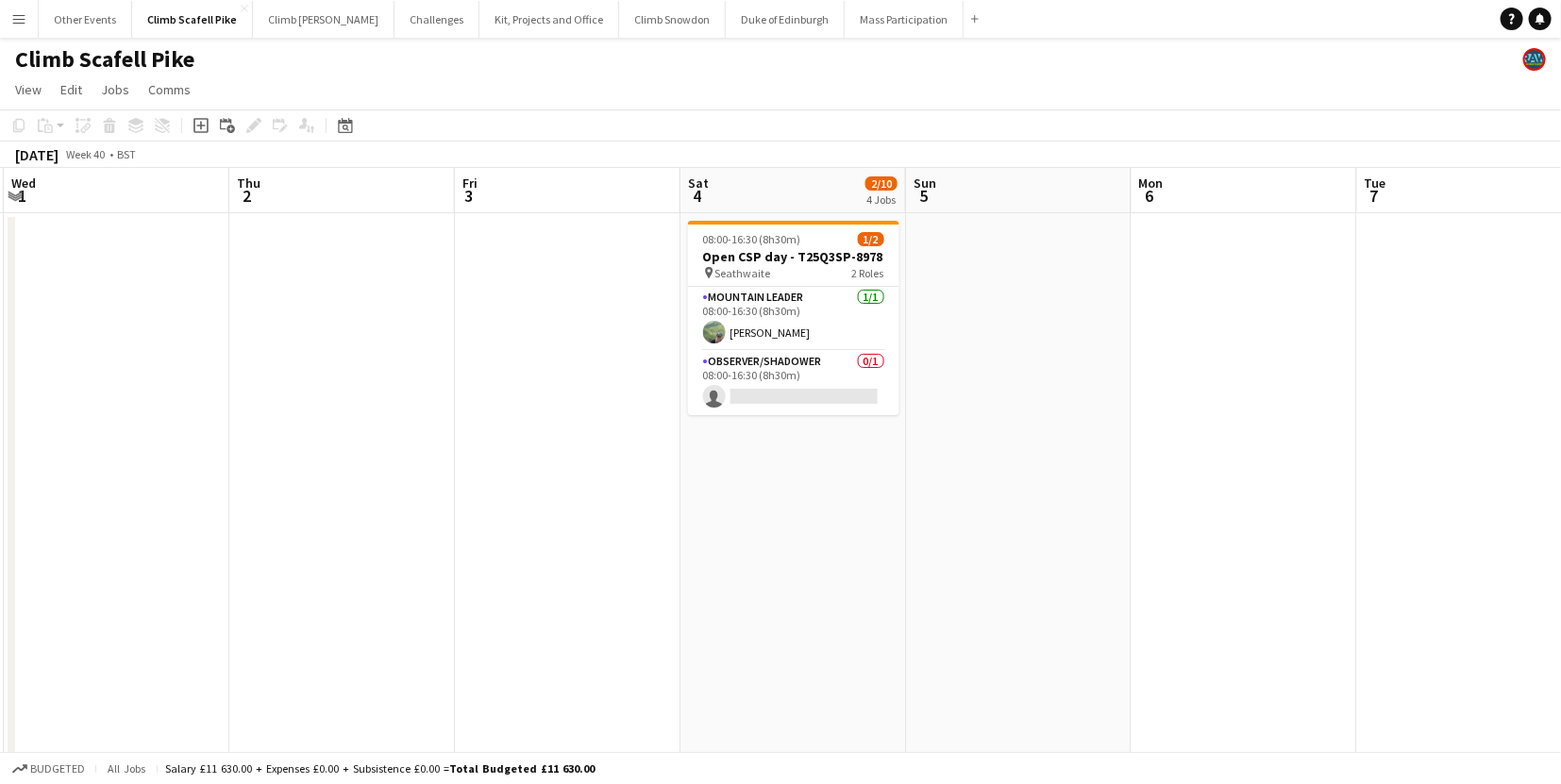
drag, startPoint x: 1063, startPoint y: 467, endPoint x: 526, endPoint y: 502, distance: 538.1
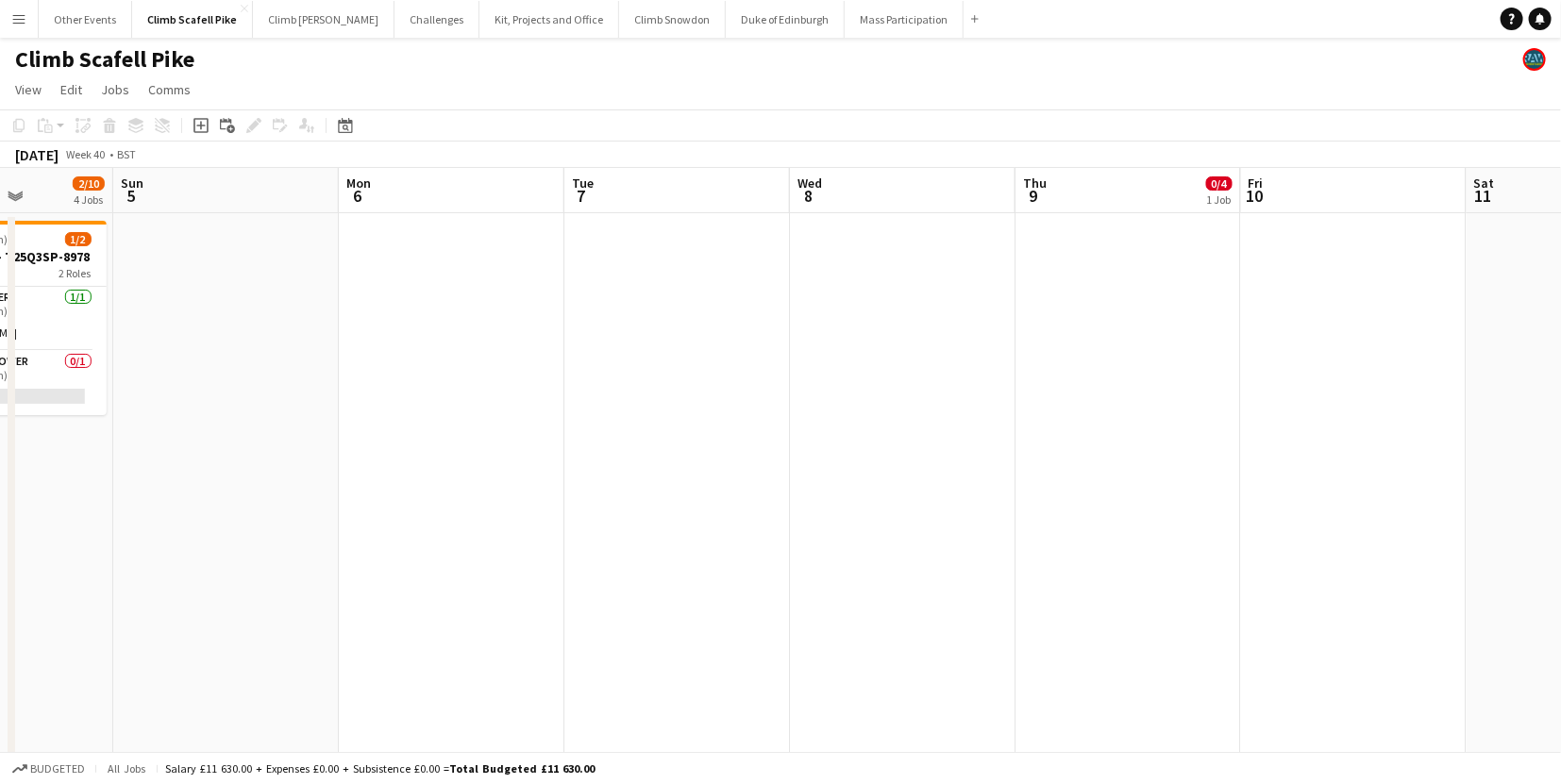
drag, startPoint x: 629, startPoint y: 519, endPoint x: 493, endPoint y: 541, distance: 137.8
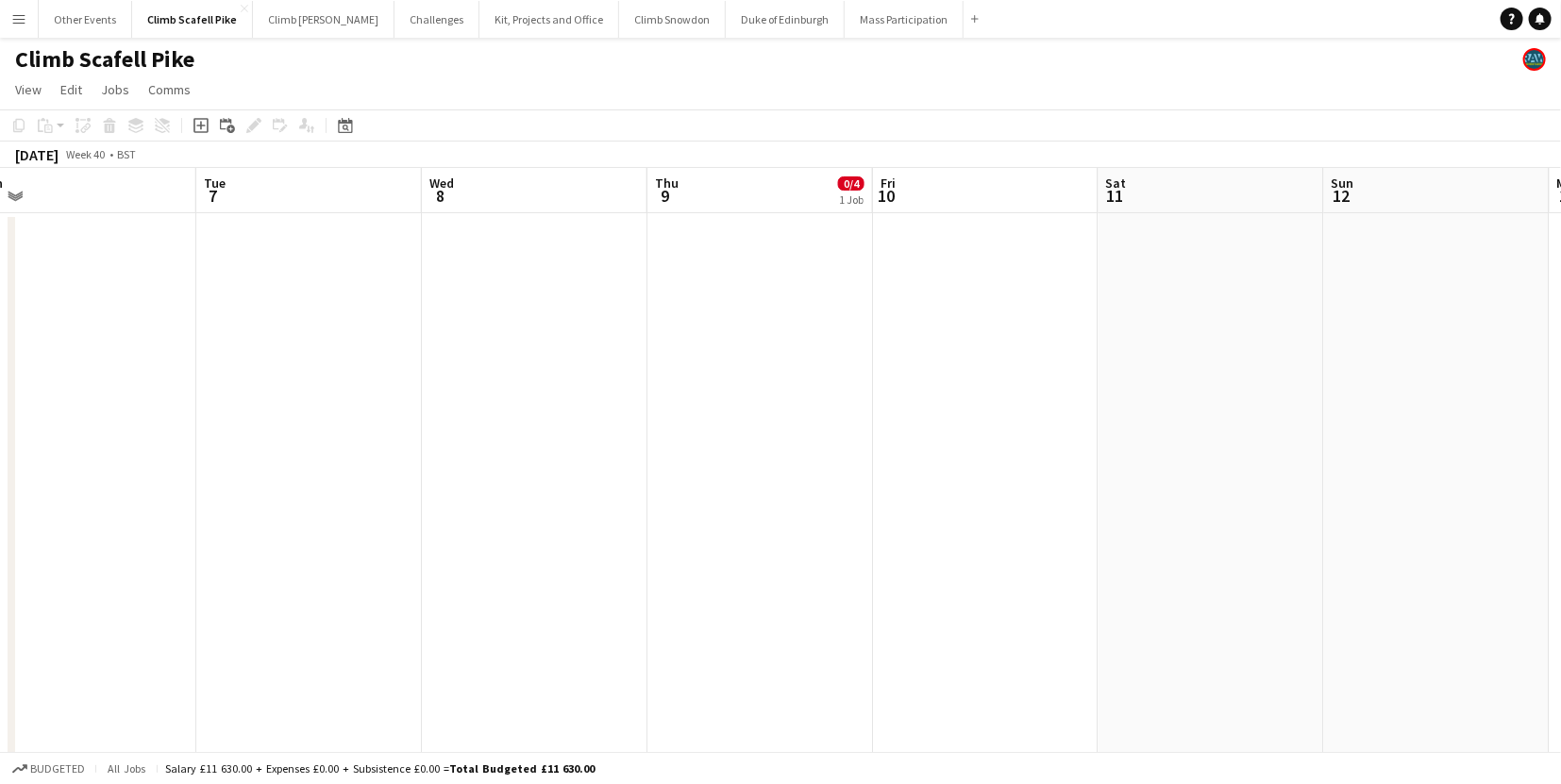
drag, startPoint x: 1166, startPoint y: 523, endPoint x: 476, endPoint y: 553, distance: 690.7
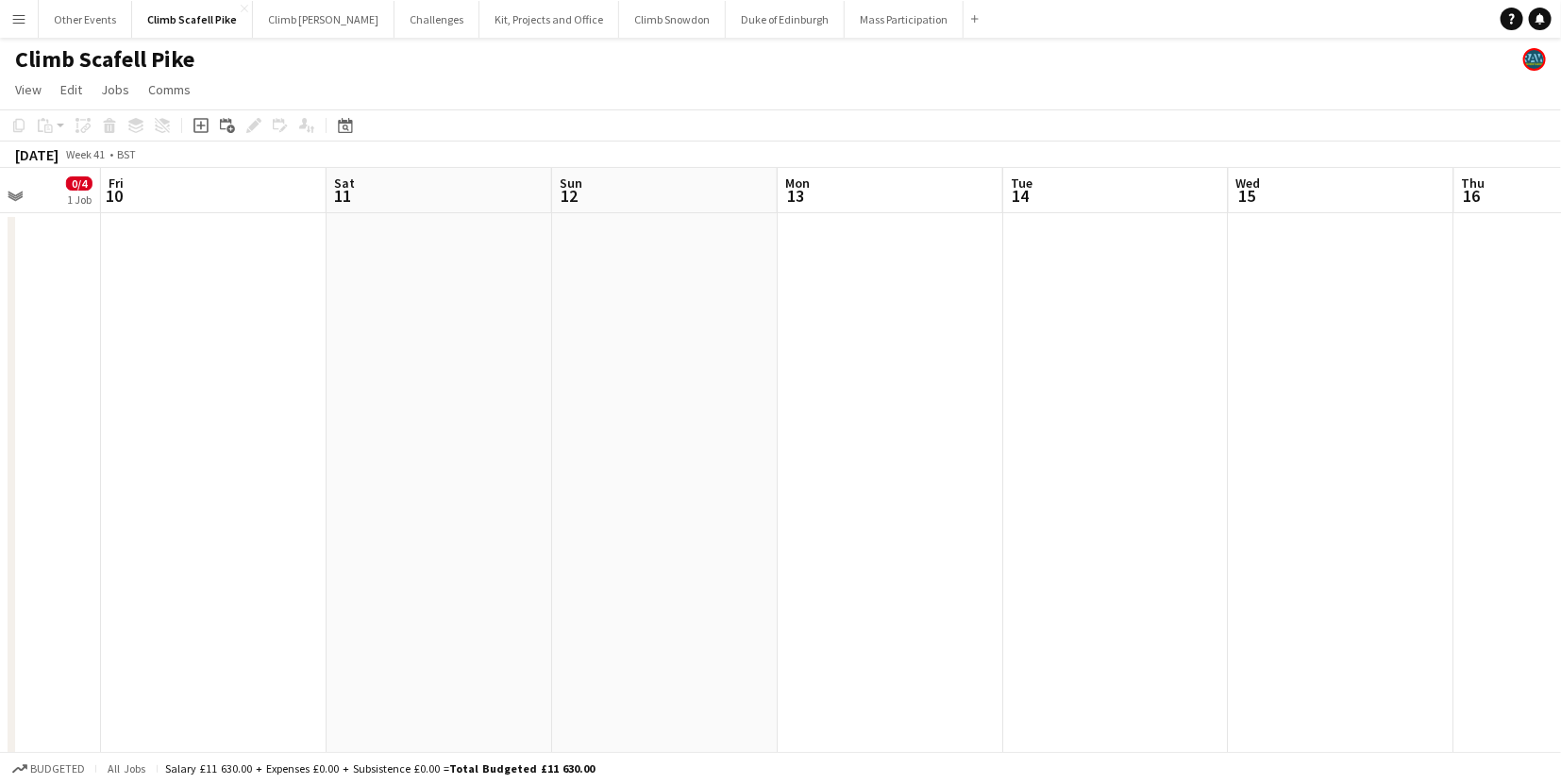
drag, startPoint x: 1321, startPoint y: 532, endPoint x: 1440, endPoint y: 468, distance: 135.1
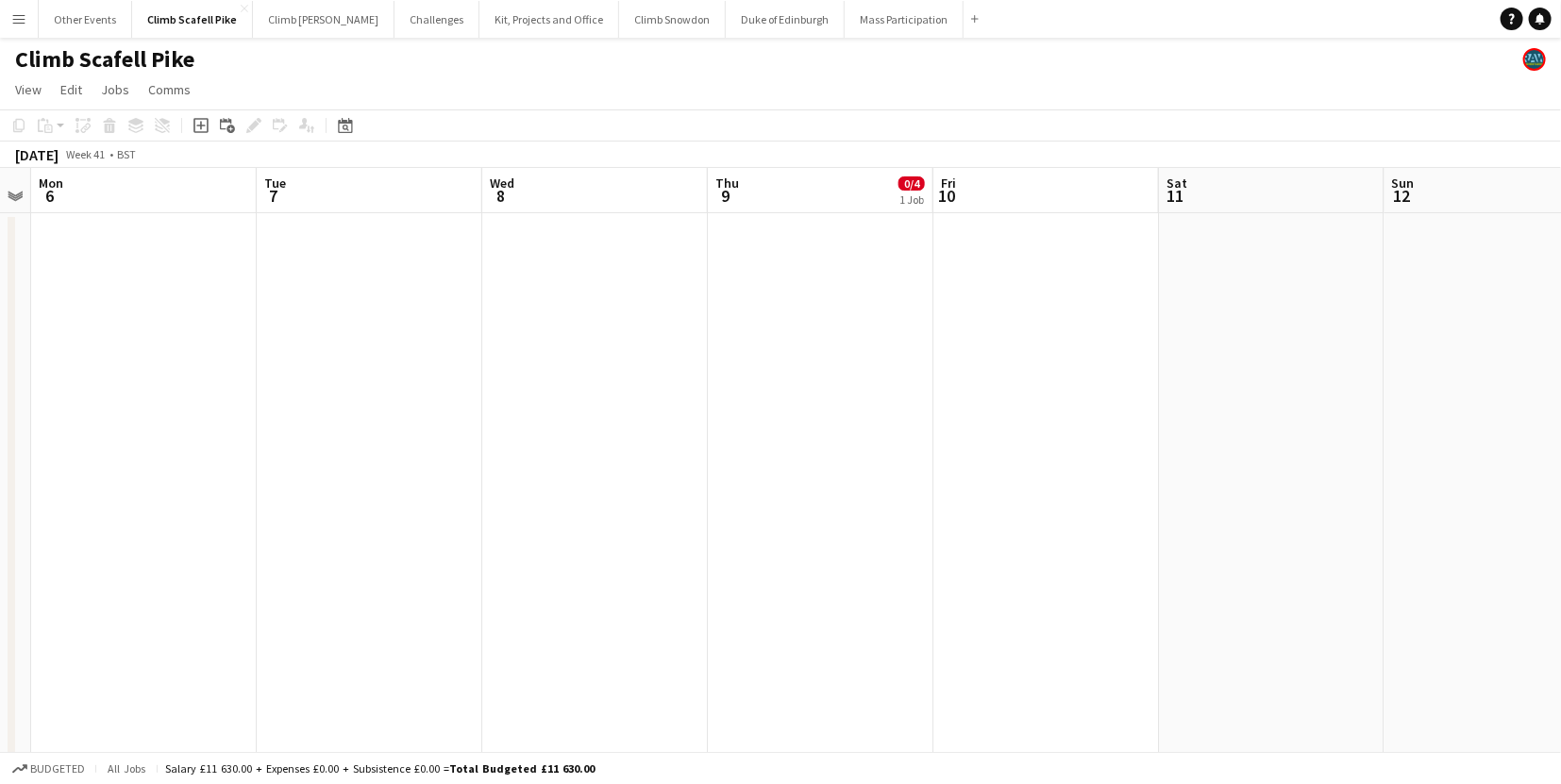
scroll to position [0, 567]
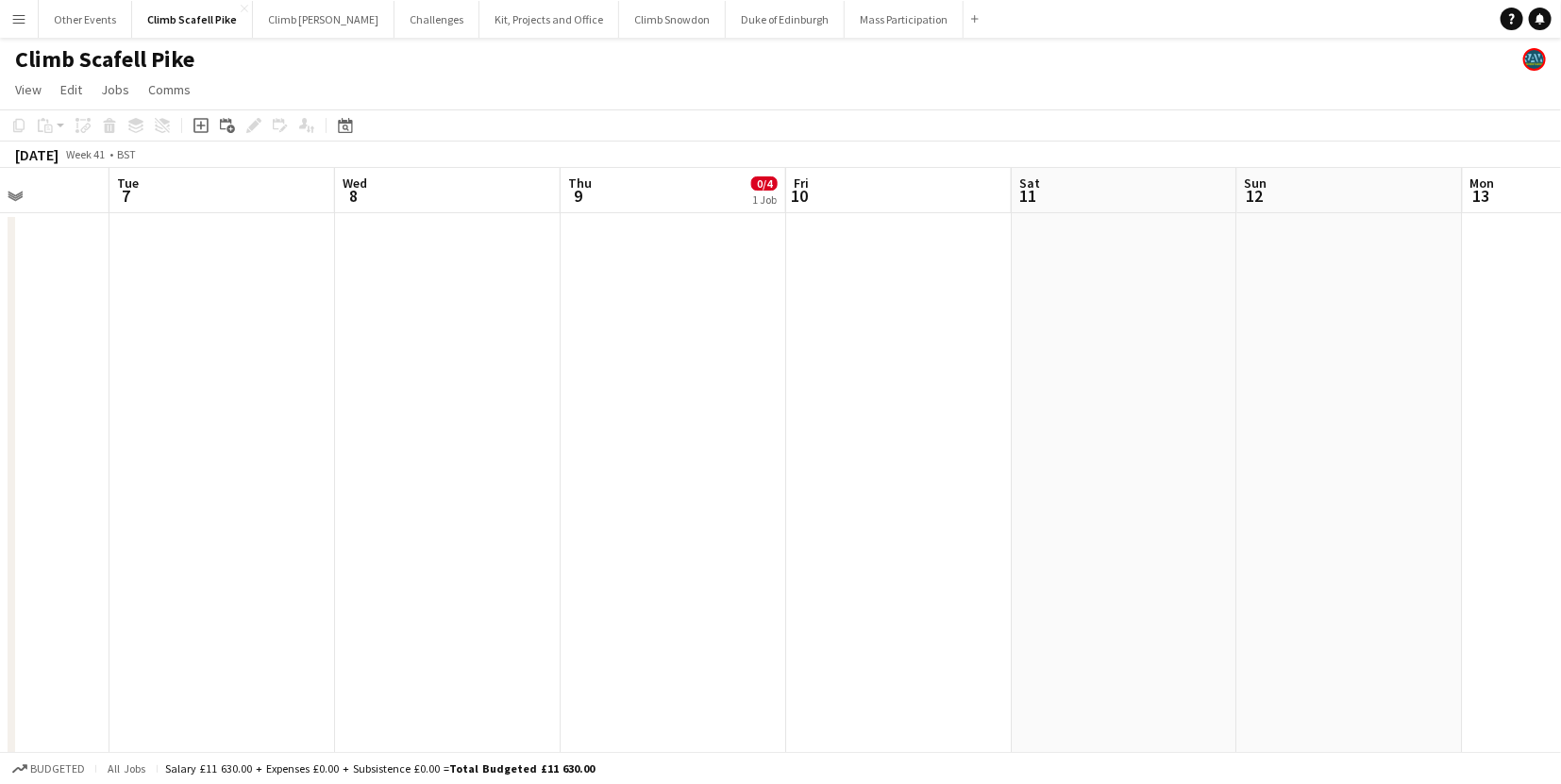
drag, startPoint x: 585, startPoint y: 495, endPoint x: 969, endPoint y: 492, distance: 384.0
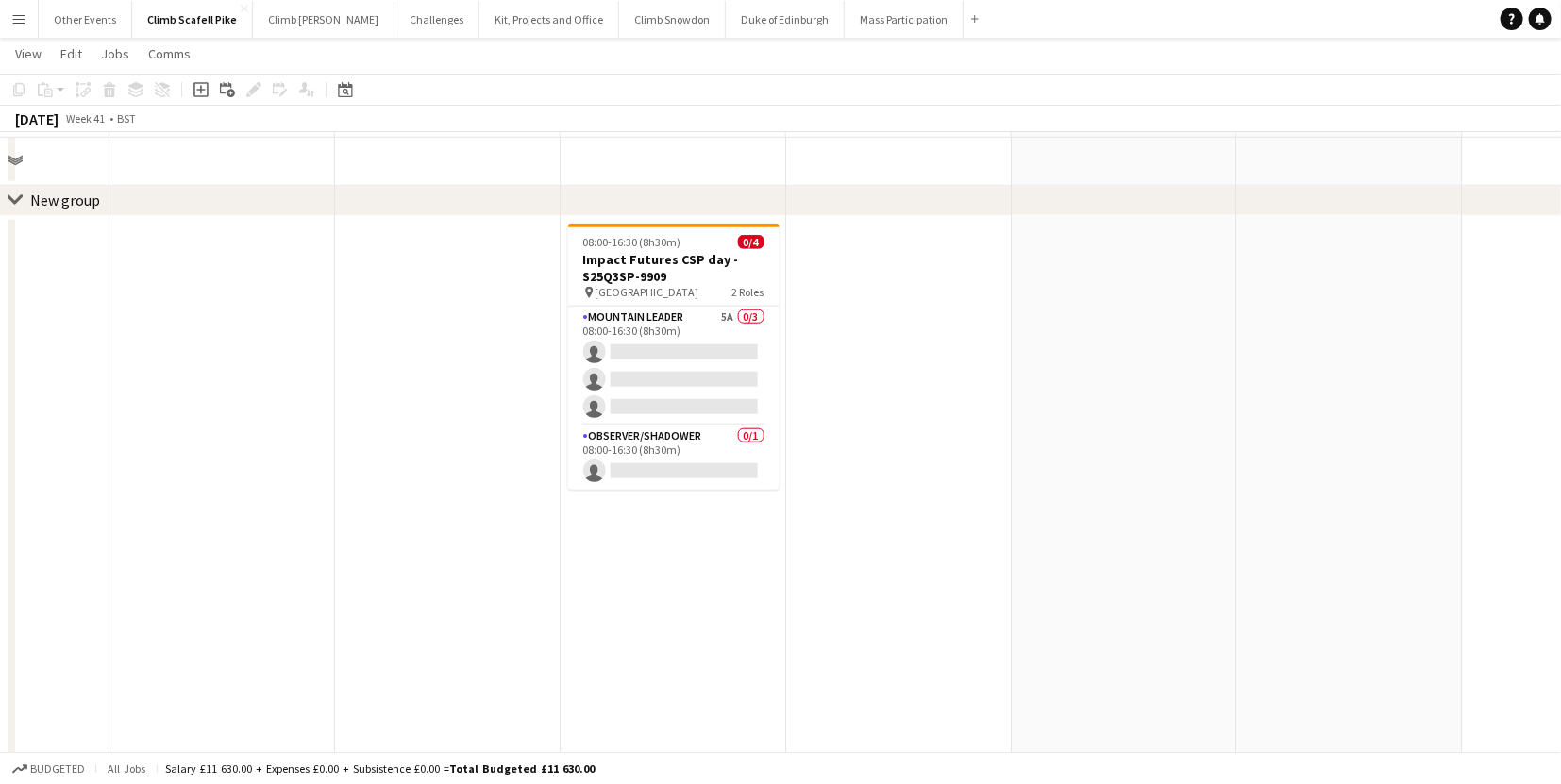
scroll to position [633, 0]
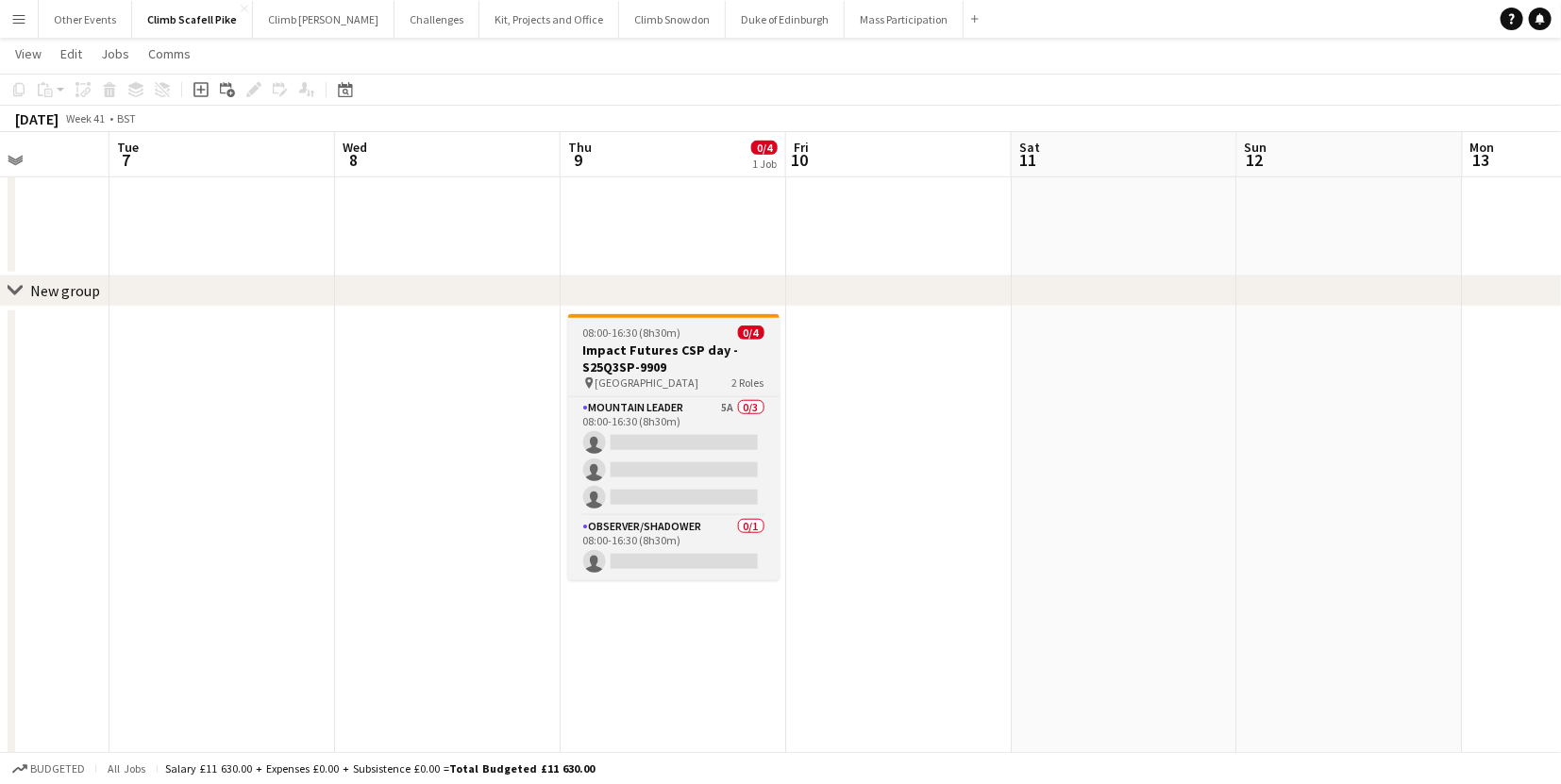
click at [663, 363] on h3 "Impact Futures CSP day - S25Q3SP-9909" at bounding box center [674, 358] width 212 height 34
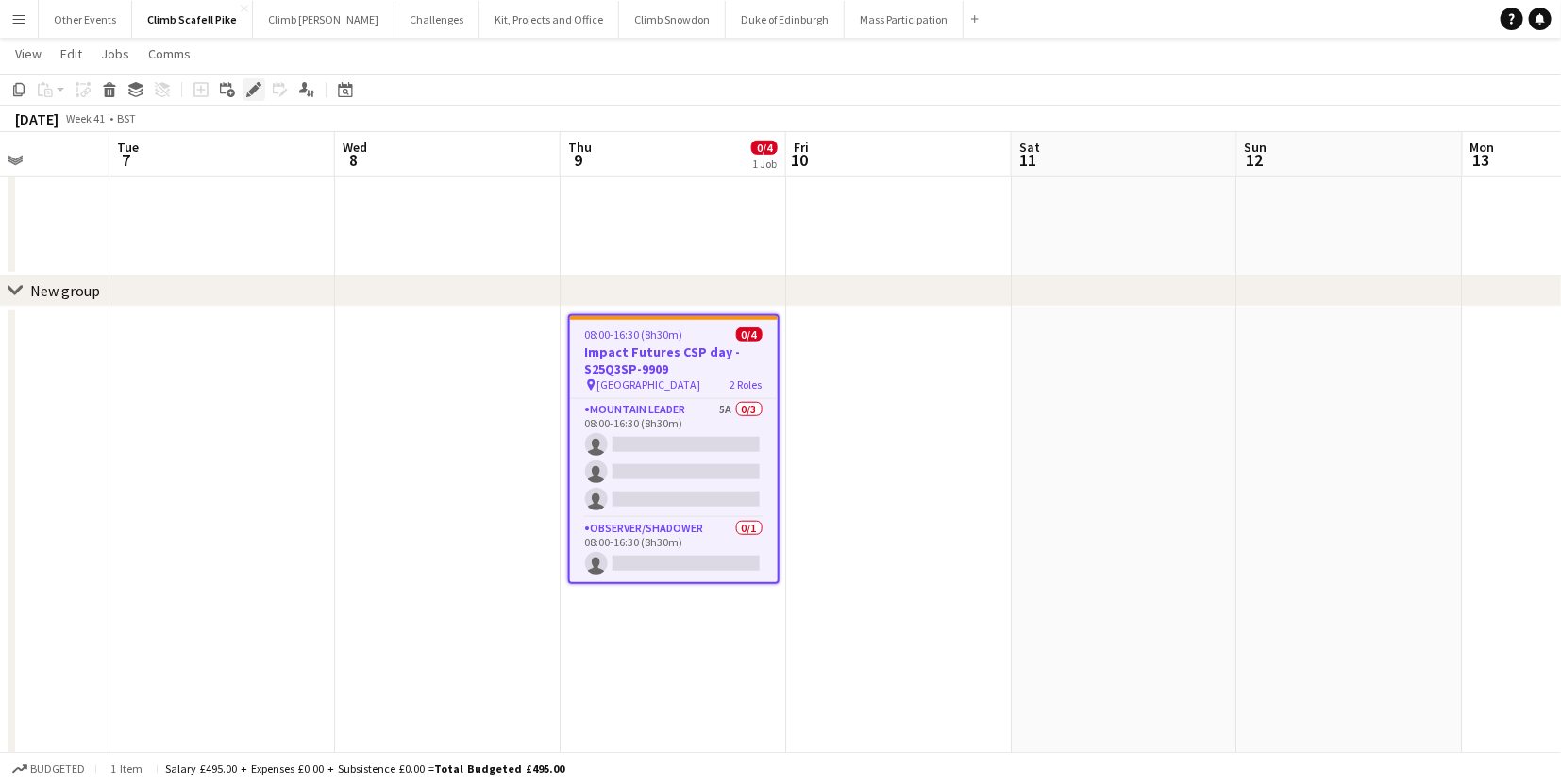
click at [250, 93] on icon at bounding box center [253, 90] width 10 height 10
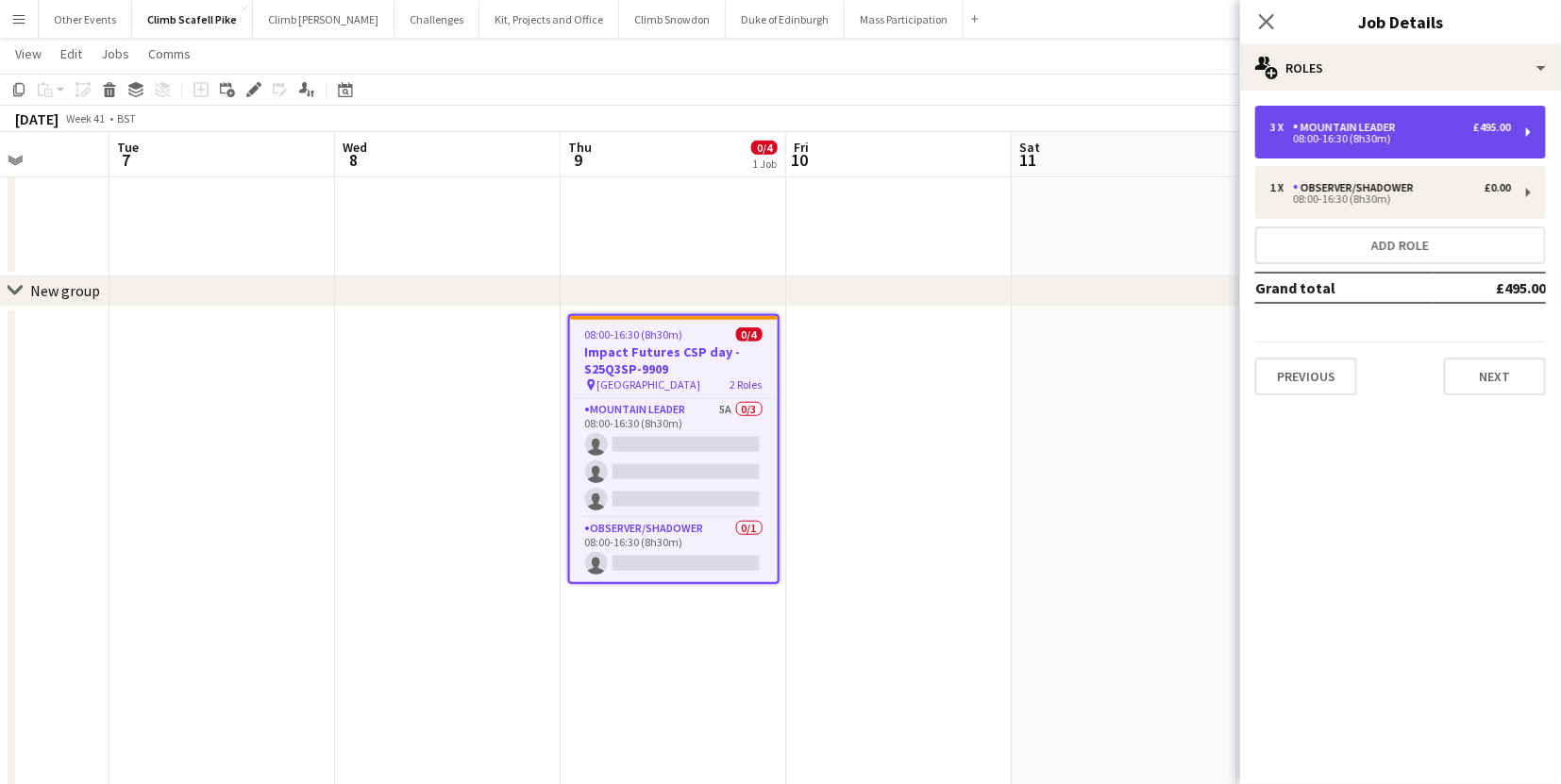
click at [1372, 140] on div "08:00-16:30 (8h30m)" at bounding box center [1390, 139] width 241 height 10
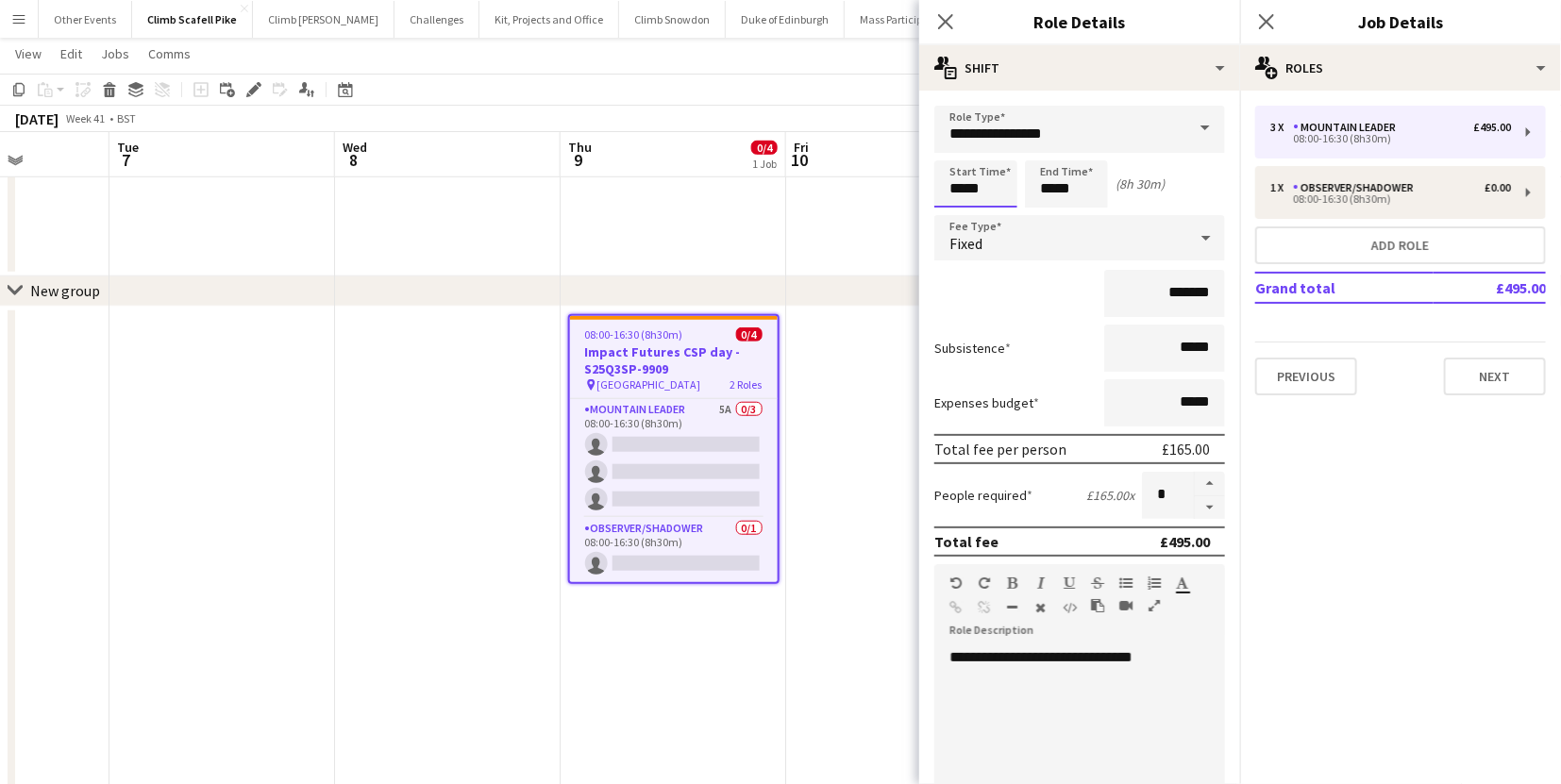
click at [981, 183] on input "*****" at bounding box center [975, 184] width 83 height 48
click at [996, 152] on div at bounding box center [995, 151] width 38 height 19
type input "*****"
click at [991, 151] on div at bounding box center [995, 151] width 38 height 19
click at [1077, 188] on input "*****" at bounding box center [1065, 184] width 83 height 48
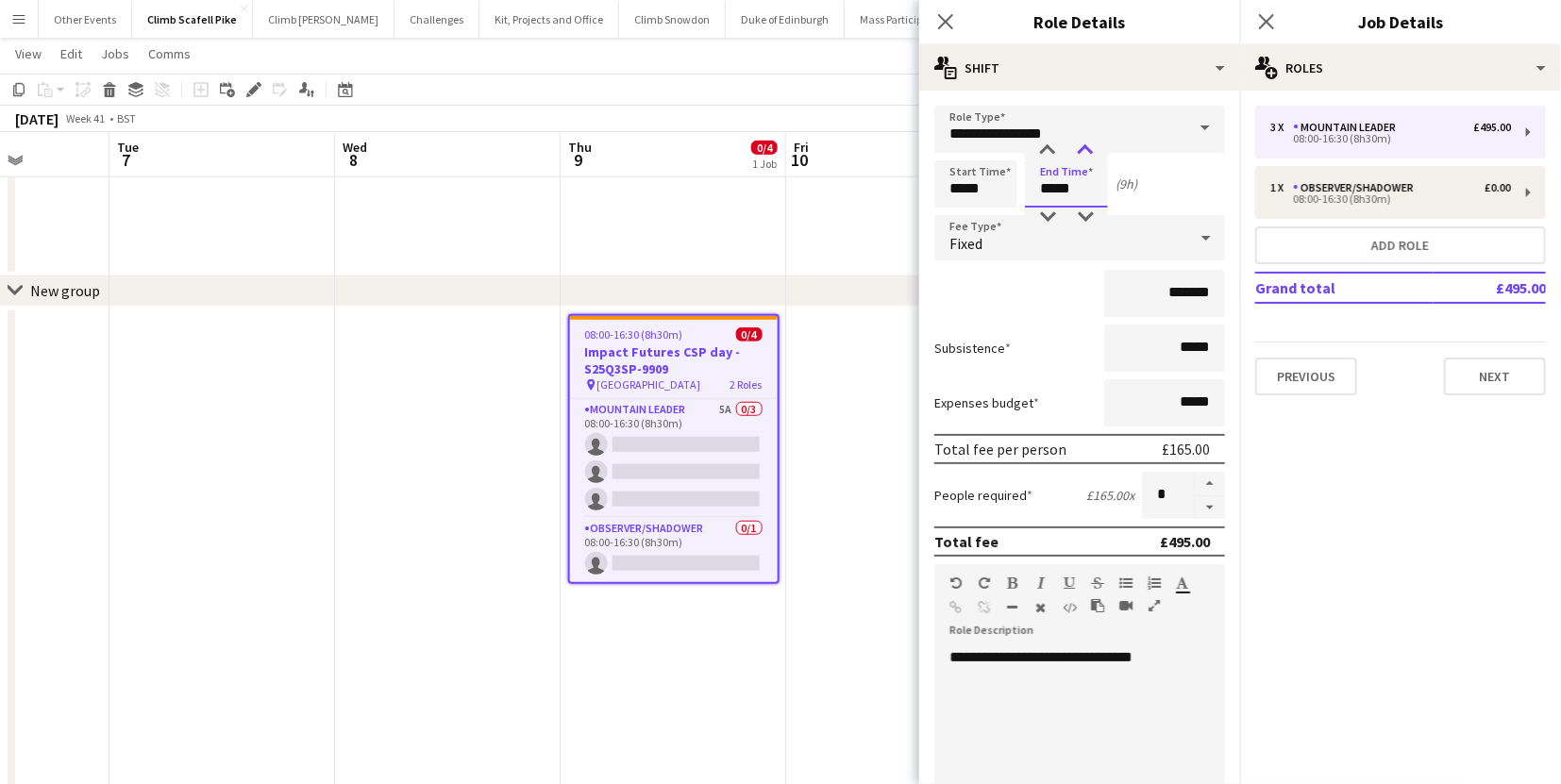
drag, startPoint x: 1044, startPoint y: 149, endPoint x: 1084, endPoint y: 149, distance: 40.0
click at [1044, 149] on div at bounding box center [1047, 151] width 38 height 19
click at [1088, 149] on div at bounding box center [1085, 151] width 38 height 19
type input "*****"
click at [1088, 149] on div at bounding box center [1085, 151] width 38 height 19
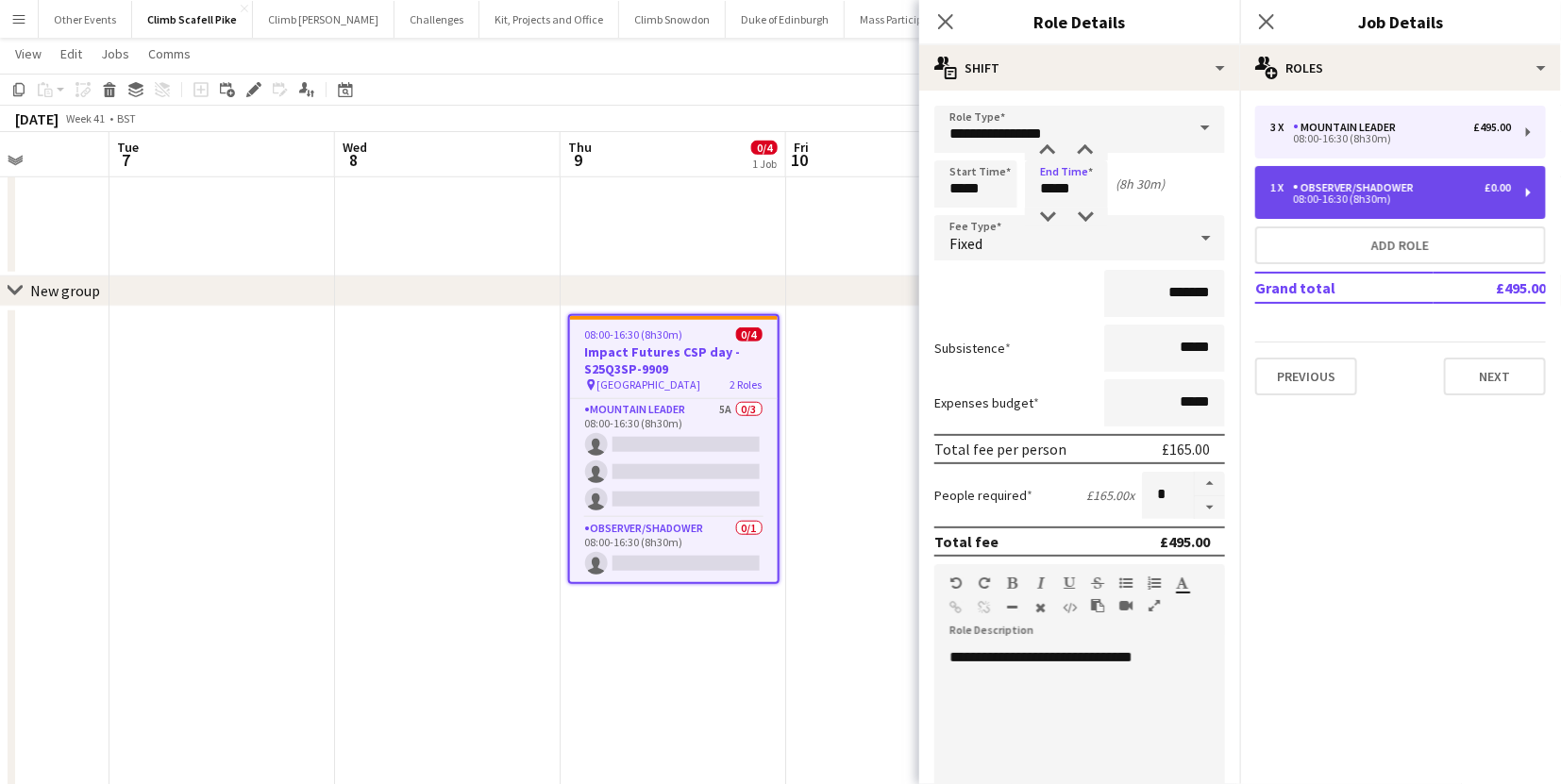
click at [1343, 204] on div "08:00-16:30 (8h30m)" at bounding box center [1390, 199] width 241 height 10
type input "**********"
type input "*****"
type input "*"
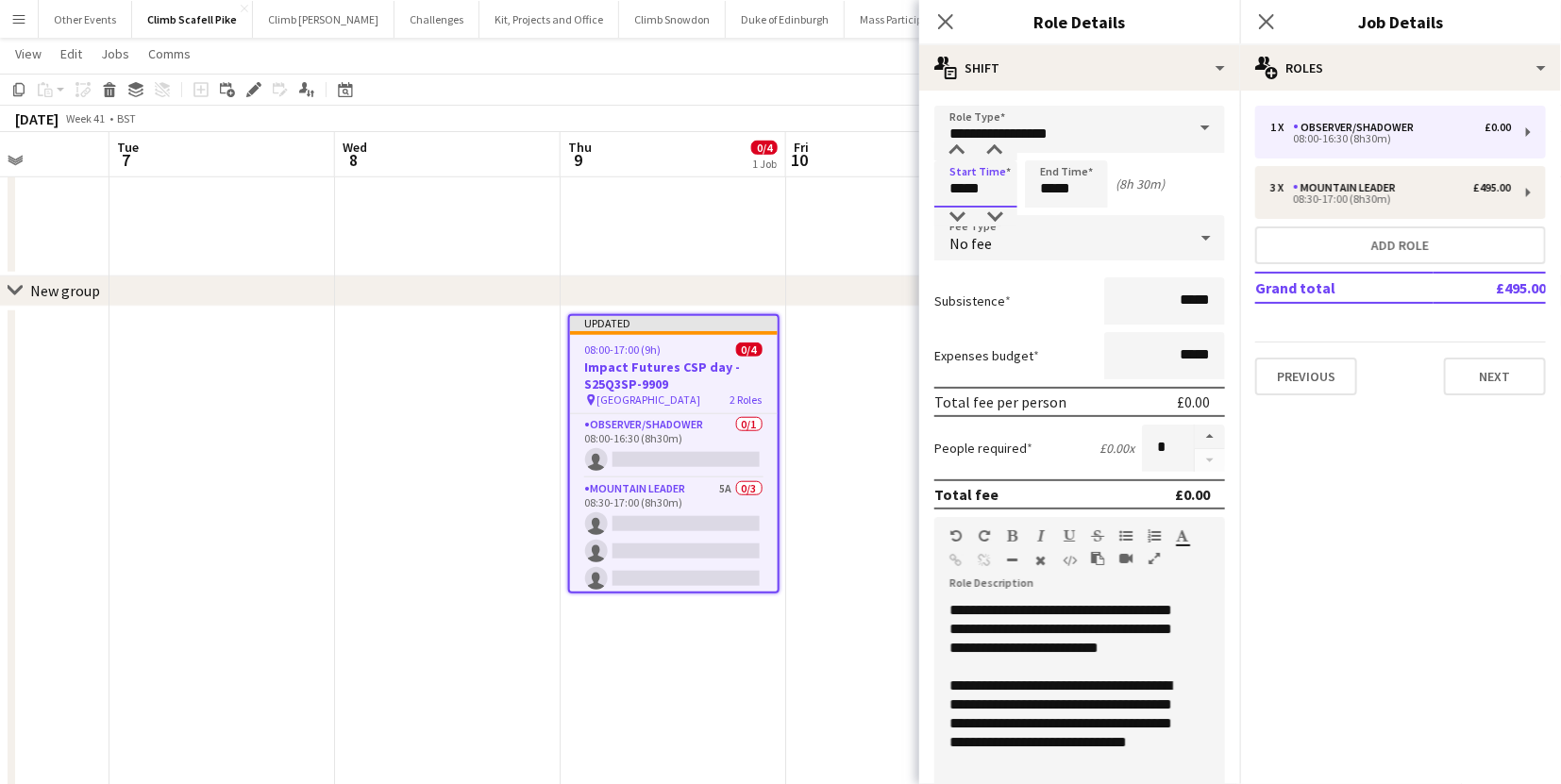
click at [974, 179] on input "*****" at bounding box center [975, 184] width 83 height 48
click at [996, 144] on div at bounding box center [995, 151] width 38 height 19
type input "*****"
click at [999, 148] on div at bounding box center [995, 151] width 38 height 19
click at [1073, 191] on input "*****" at bounding box center [1065, 184] width 83 height 48
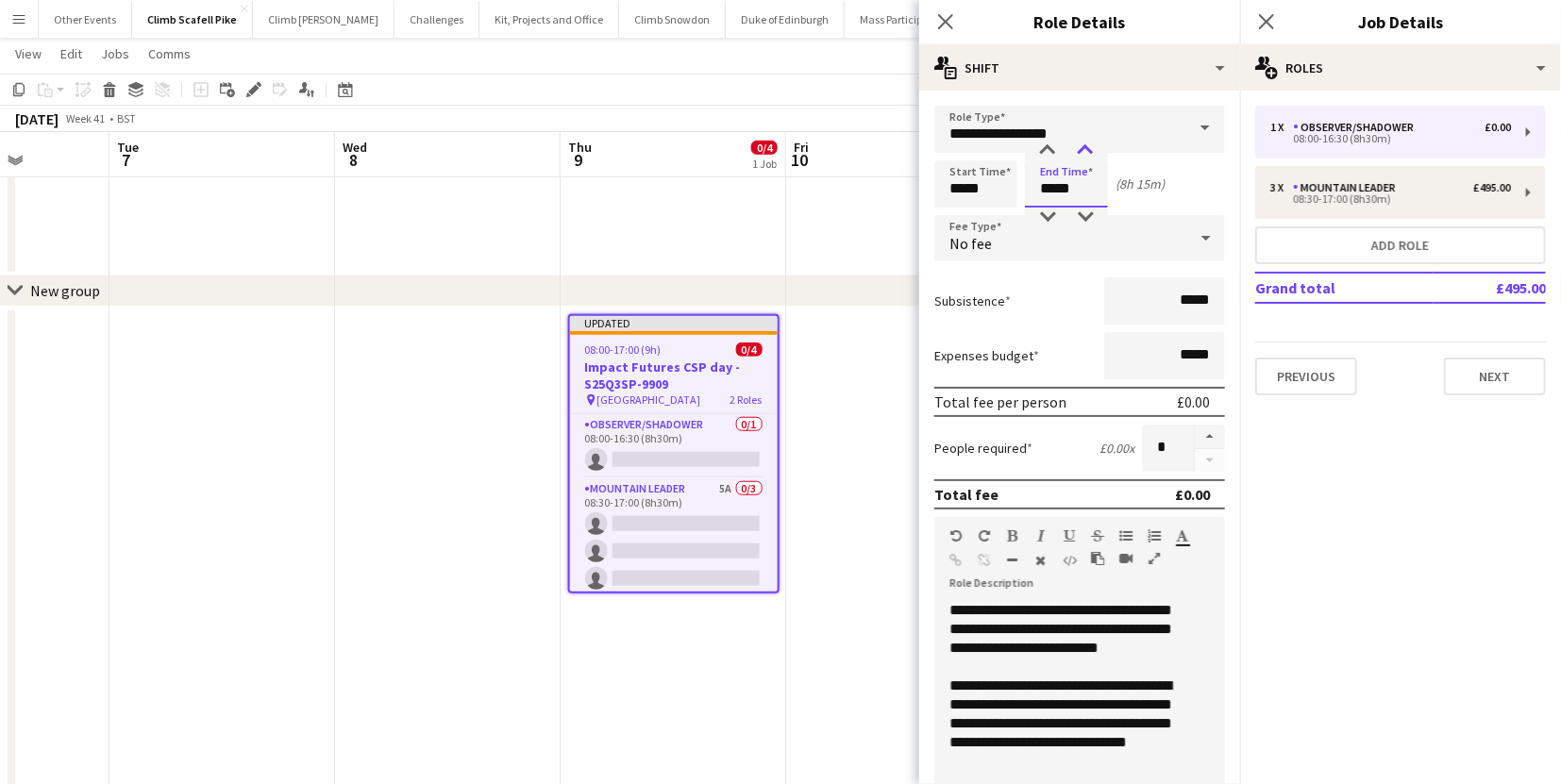
click at [1085, 148] on div at bounding box center [1085, 151] width 38 height 19
drag, startPoint x: 1081, startPoint y: 151, endPoint x: 1069, endPoint y: 150, distance: 12.0
click at [1082, 151] on div at bounding box center [1085, 151] width 38 height 19
click at [1044, 148] on div at bounding box center [1047, 151] width 38 height 19
click at [1044, 148] on div at bounding box center [1047, 151] width 38 height 19
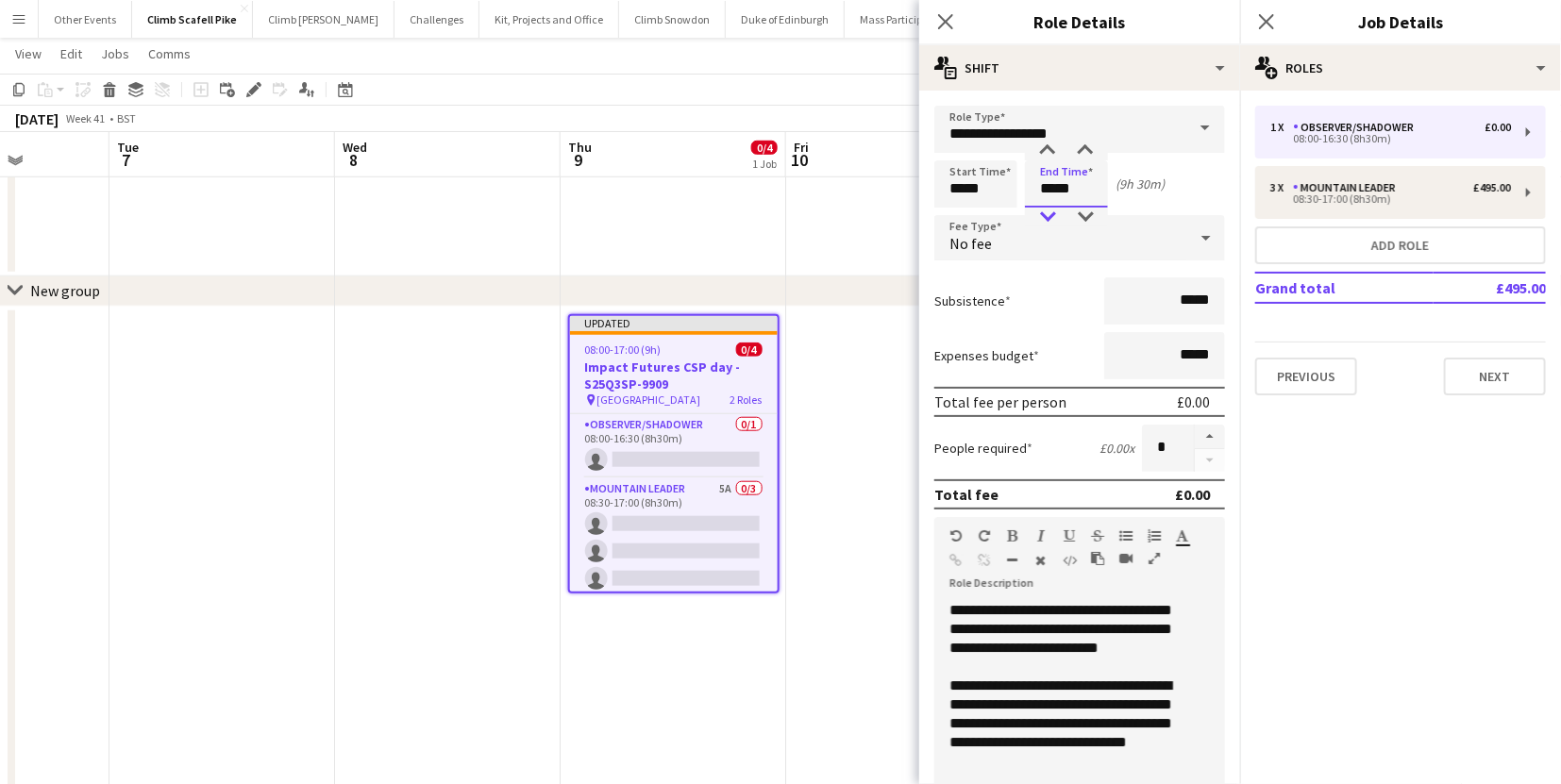
type input "*****"
click at [1049, 213] on div at bounding box center [1047, 217] width 38 height 19
click at [1289, 481] on mat-expansion-panel "pencil3 General details 1 x Observer/Shadower £0.00 08:00-16:30 (8h30m) 3 x Mou…" at bounding box center [1400, 437] width 321 height 694
click at [900, 496] on app-date-cell at bounding box center [899, 683] width 226 height 754
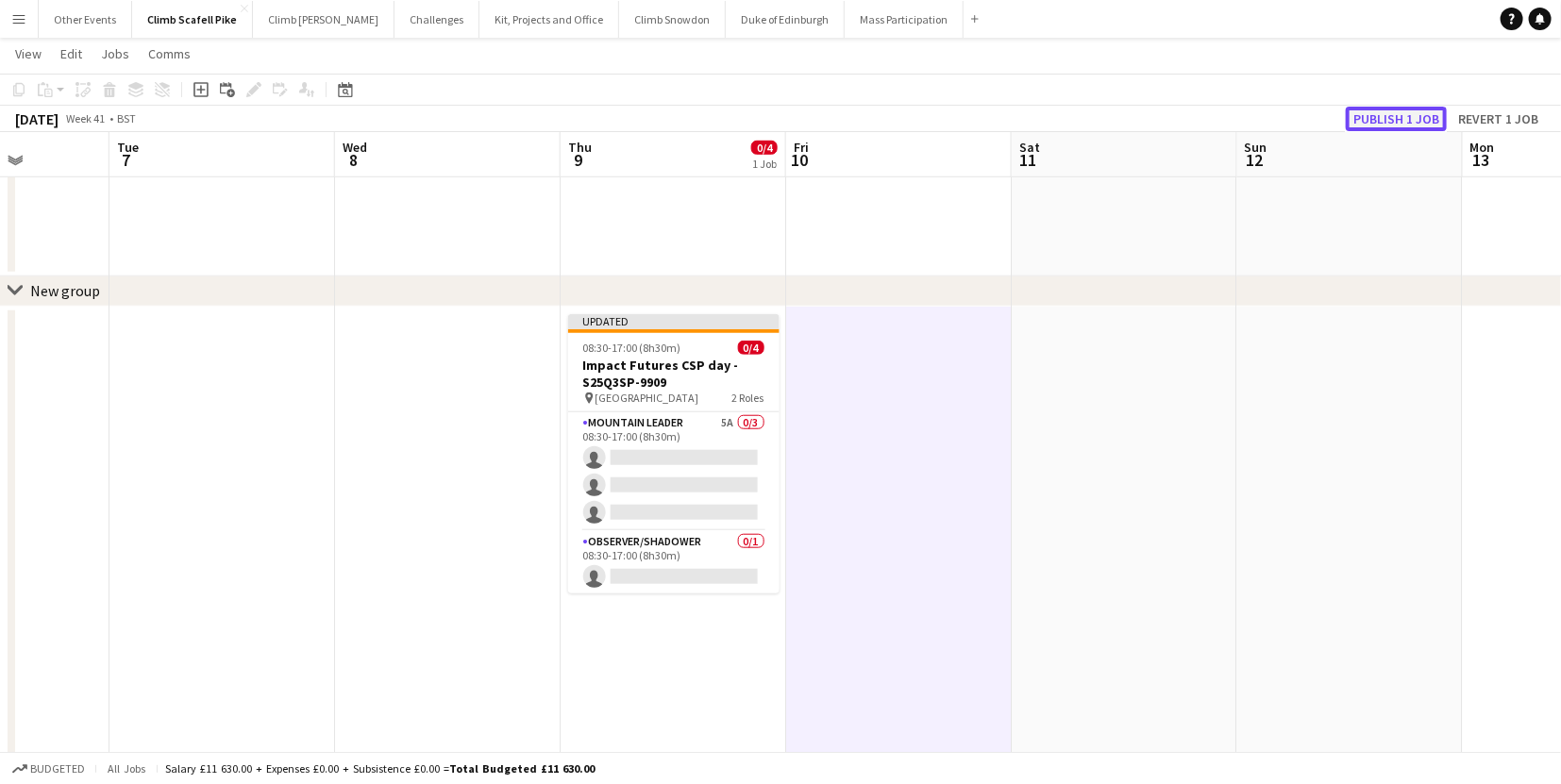
click at [1373, 117] on button "Publish 1 job" at bounding box center [1396, 119] width 101 height 25
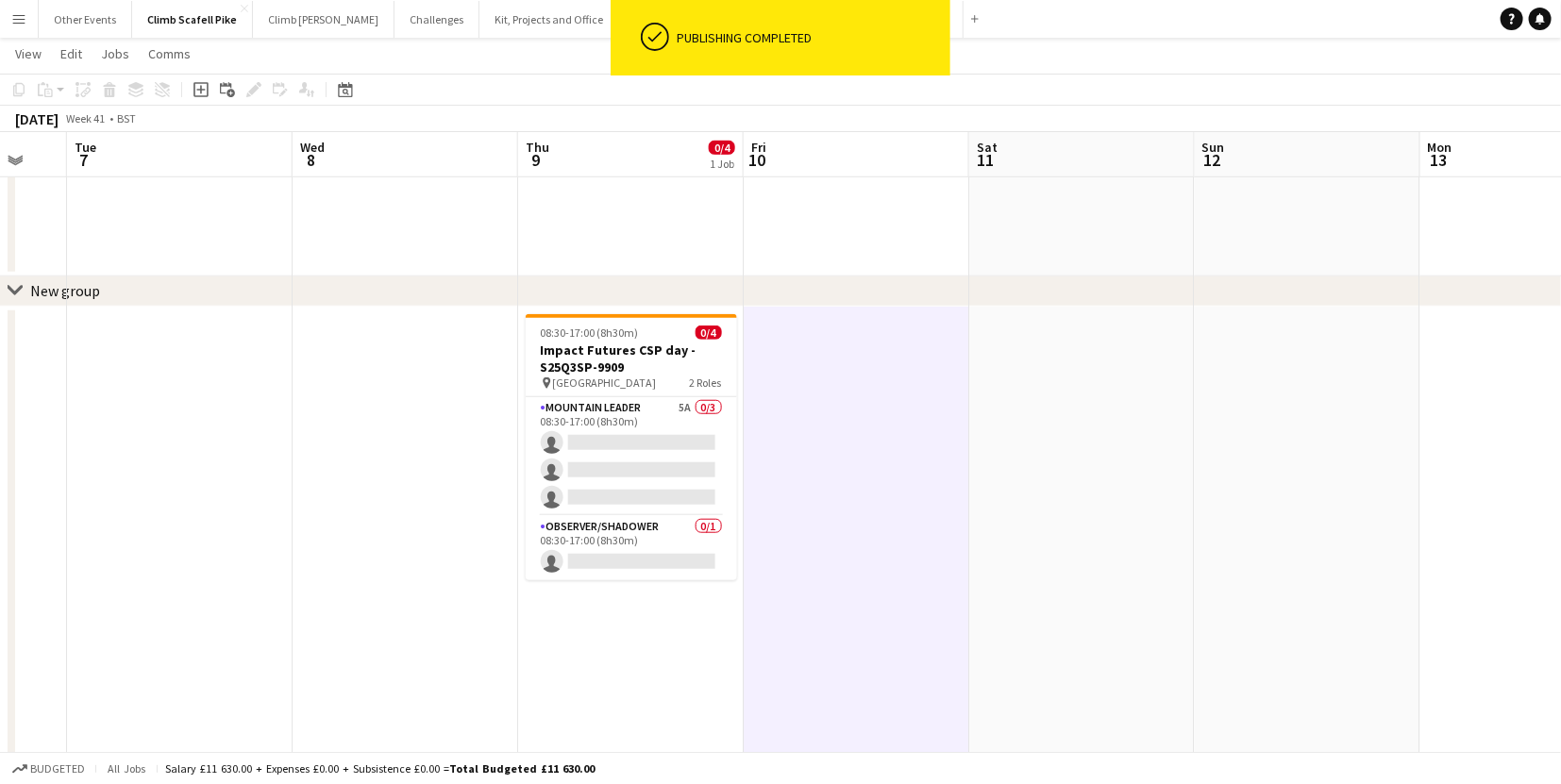
drag, startPoint x: 1190, startPoint y: 467, endPoint x: 496, endPoint y: 504, distance: 695.0
click at [454, 488] on app-calendar-viewport "Sat 4 2/10 4 Jobs Sun 5 Mon 6 Tue 7 Wed 8 Thu 9 0/4 1 Job Fri 10 Sat 11 Sun 12 …" at bounding box center [780, 250] width 1561 height 1619
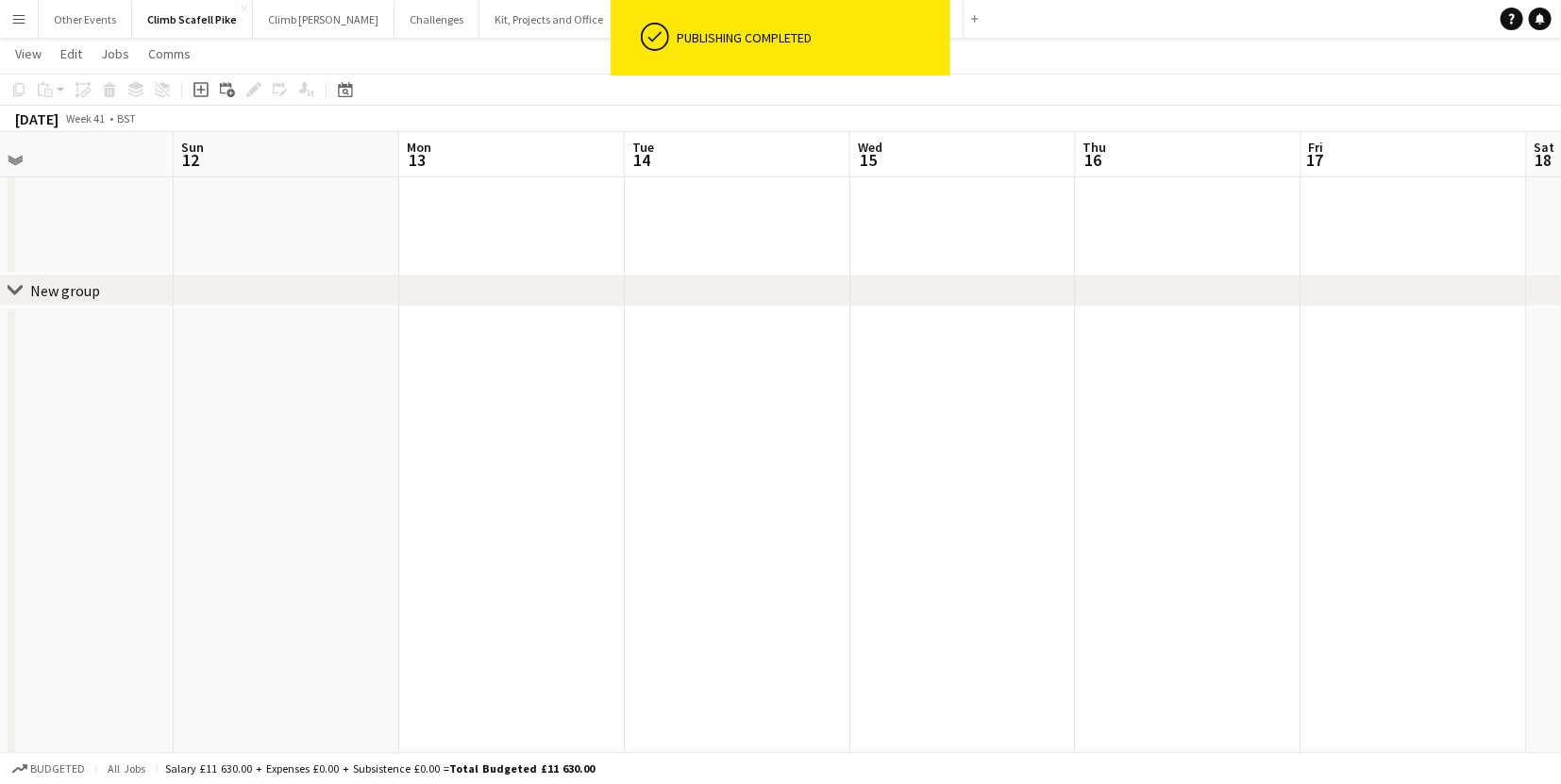
drag, startPoint x: 911, startPoint y: 481, endPoint x: 1181, endPoint y: 500, distance: 270.7
click at [183, 539] on app-calendar-viewport "Wed 8 Thu 9 0/4 1 Job Fri 10 Sat 11 Sun 12 Mon 13 Tue 14 Wed 15 Thu 16 Fri 17 S…" at bounding box center [780, 250] width 1561 height 1619
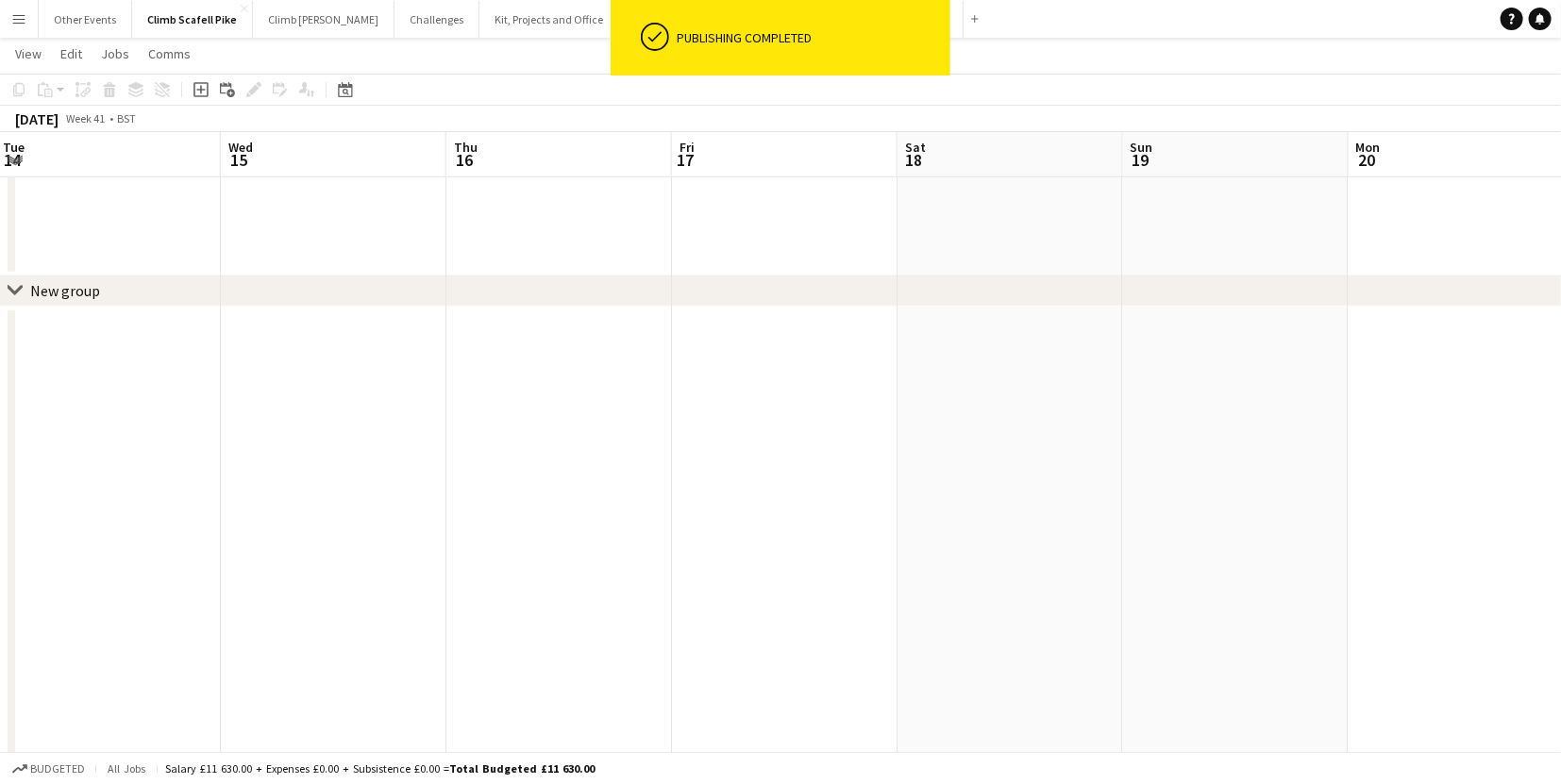
drag, startPoint x: 512, startPoint y: 524, endPoint x: 223, endPoint y: 557, distance: 290.9
click at [223, 557] on app-calendar-viewport "Sat 11 Sun 12 Mon 13 Tue 14 Wed 15 Thu 16 Fri 17 Sat 18 Sun 19 Mon 20 Tue 21 We…" at bounding box center [780, 250] width 1561 height 1619
drag, startPoint x: 1005, startPoint y: 466, endPoint x: 403, endPoint y: 554, distance: 608.4
click at [203, 545] on app-calendar-viewport "Wed 15 Thu 16 Fri 17 Sat 18 Sun 19 Mon 20 Tue 21 Wed 22 Thu 23 Fri 24 Sat 25 Su…" at bounding box center [780, 250] width 1561 height 1619
drag, startPoint x: 1046, startPoint y: 518, endPoint x: 305, endPoint y: 556, distance: 742.0
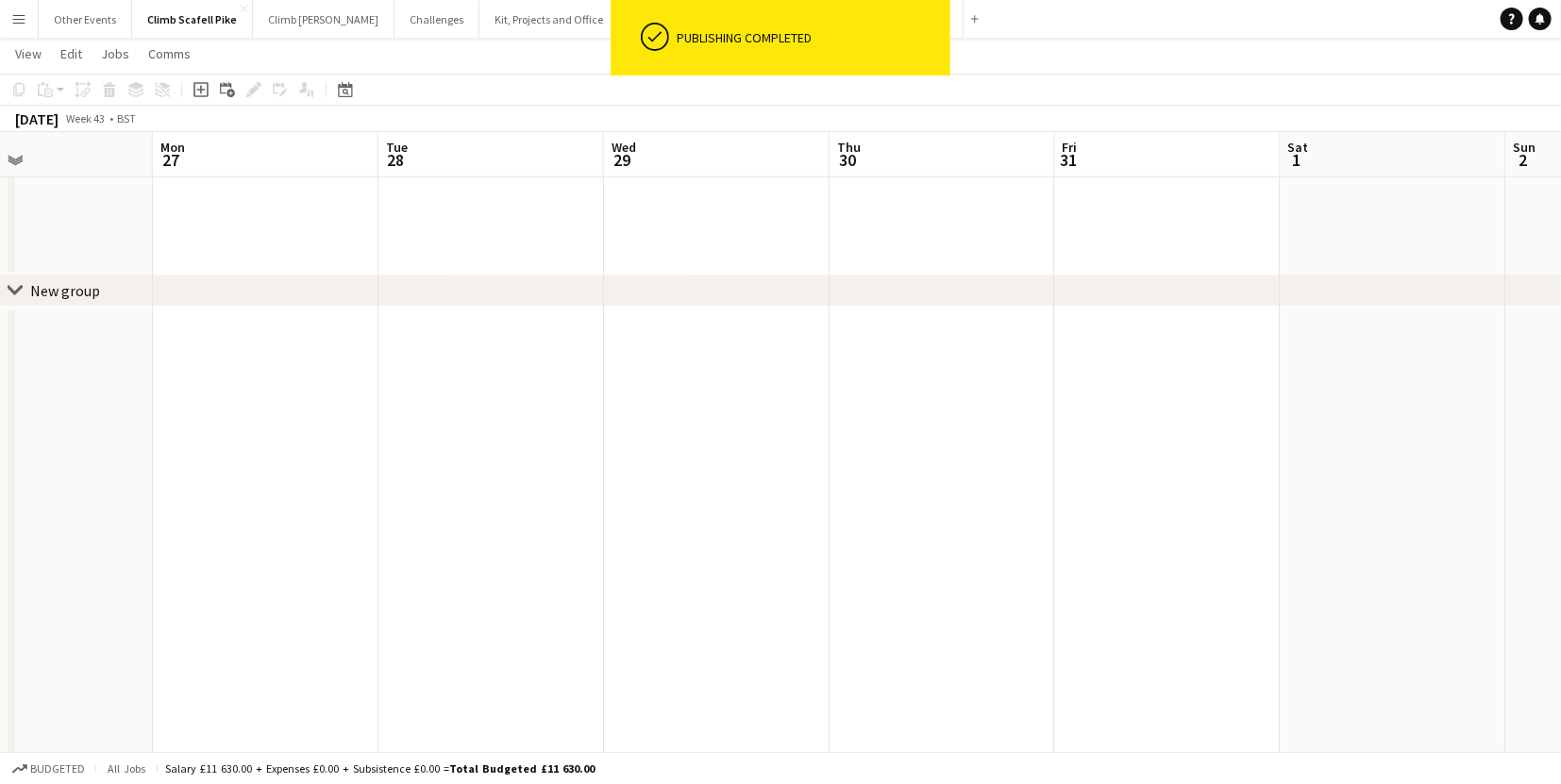
click at [285, 559] on app-calendar-viewport "Thu 23 Fri 24 Sat 25 Sun 26 Mon 27 Tue 28 Wed 29 Thu 30 Fri 31 Sat 1 Sun 2 Mon 3" at bounding box center [780, 250] width 1561 height 1619
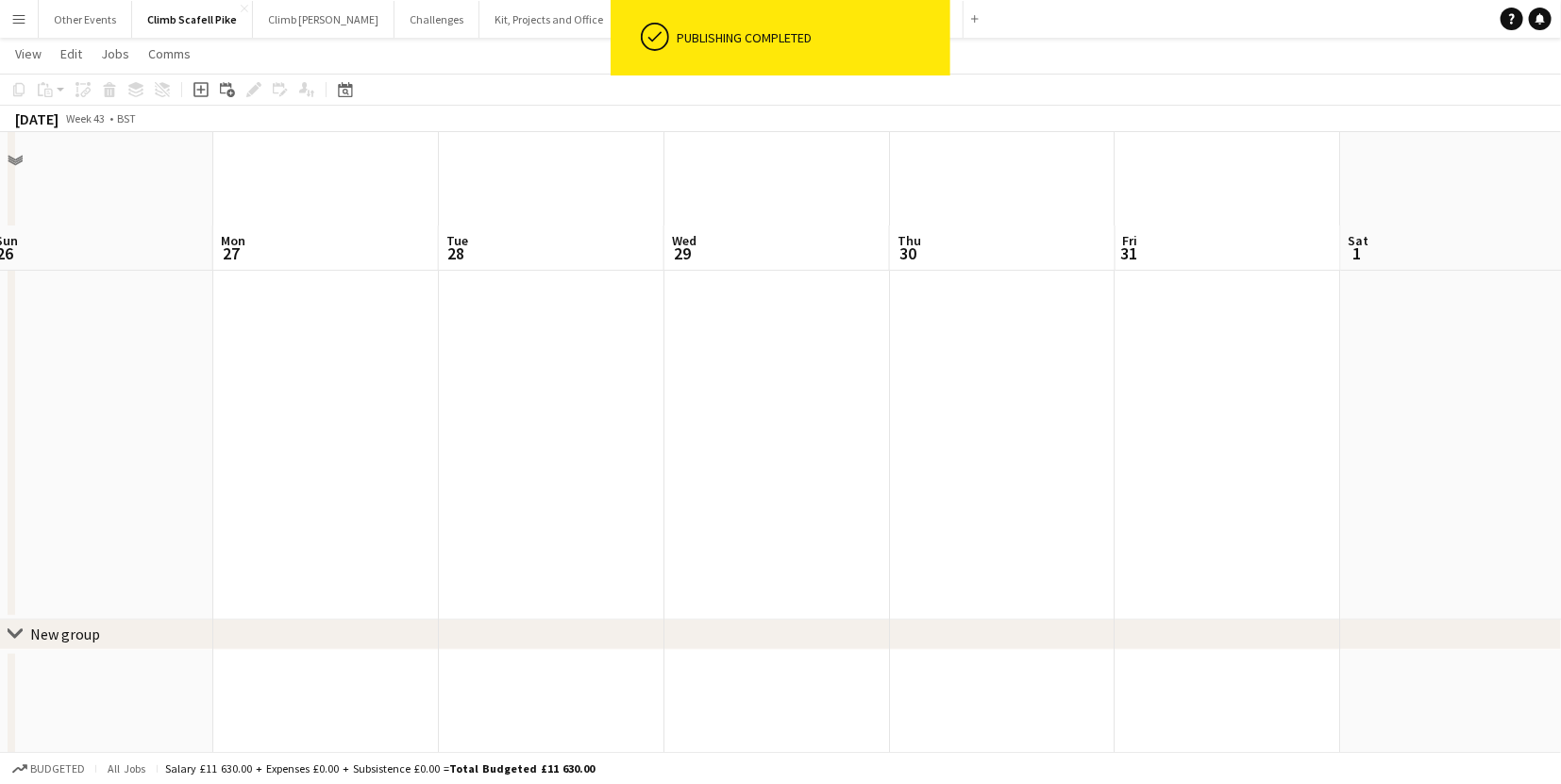
scroll to position [275, 0]
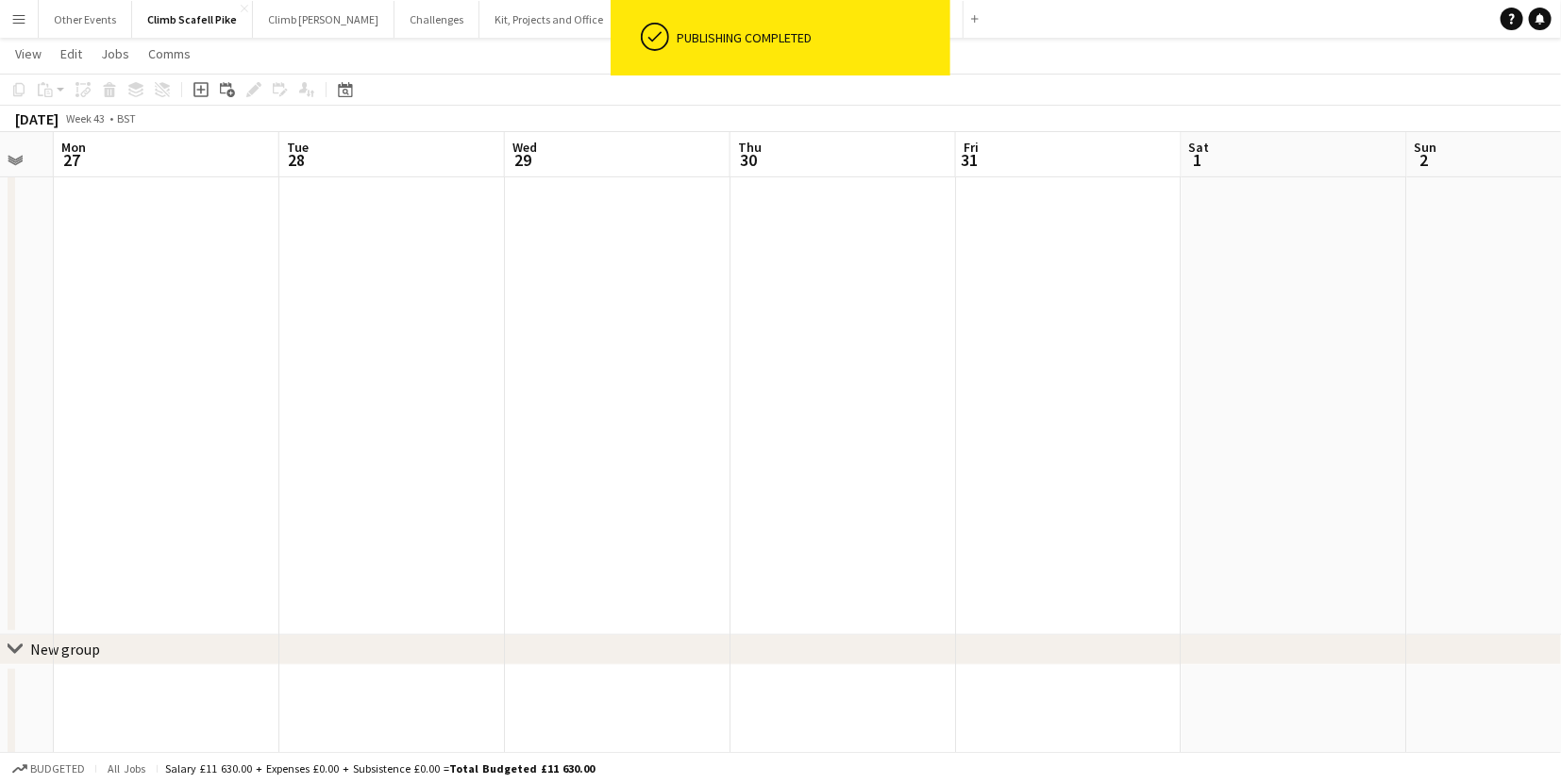
drag, startPoint x: 1212, startPoint y: 466, endPoint x: 771, endPoint y: 494, distance: 441.9
click at [771, 494] on app-calendar-viewport "Fri 24 Sat 25 Sun 26 Mon 27 Tue 28 Wed 29 Thu 30 Fri 31 Sat 1 Sun 2 Mon 3 Tue 4" at bounding box center [780, 608] width 1561 height 1619
drag, startPoint x: 702, startPoint y: 485, endPoint x: 836, endPoint y: 493, distance: 134.2
click at [699, 485] on app-calendar-viewport "Wed 29 Thu 30 Fri 31 Sat 1 Sun 2 Mon 3 Tue 4 Wed 5 Thu 6 Fri 7 Sat 8 Sun 9" at bounding box center [780, 608] width 1561 height 1619
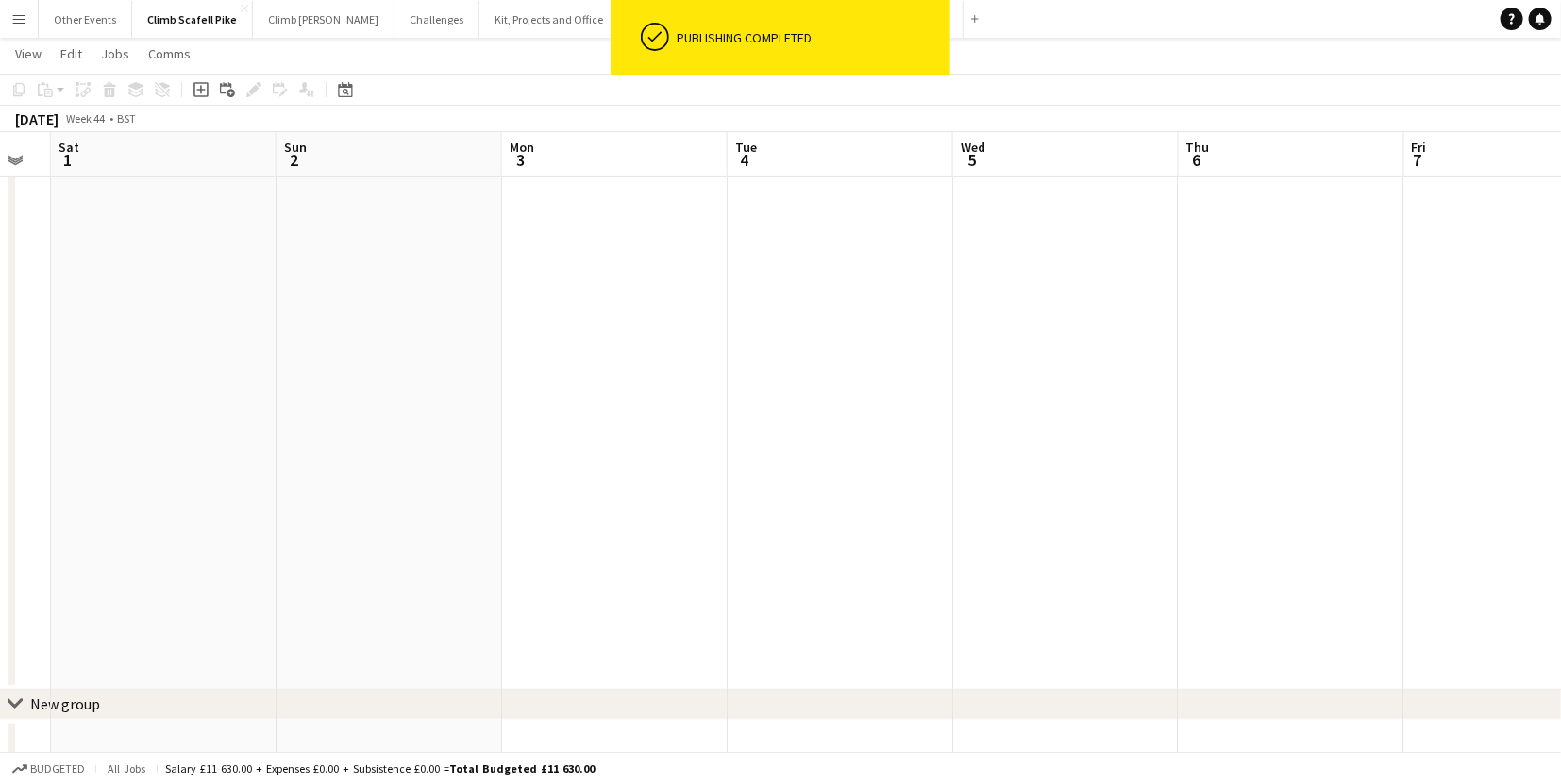
scroll to position [0, 0]
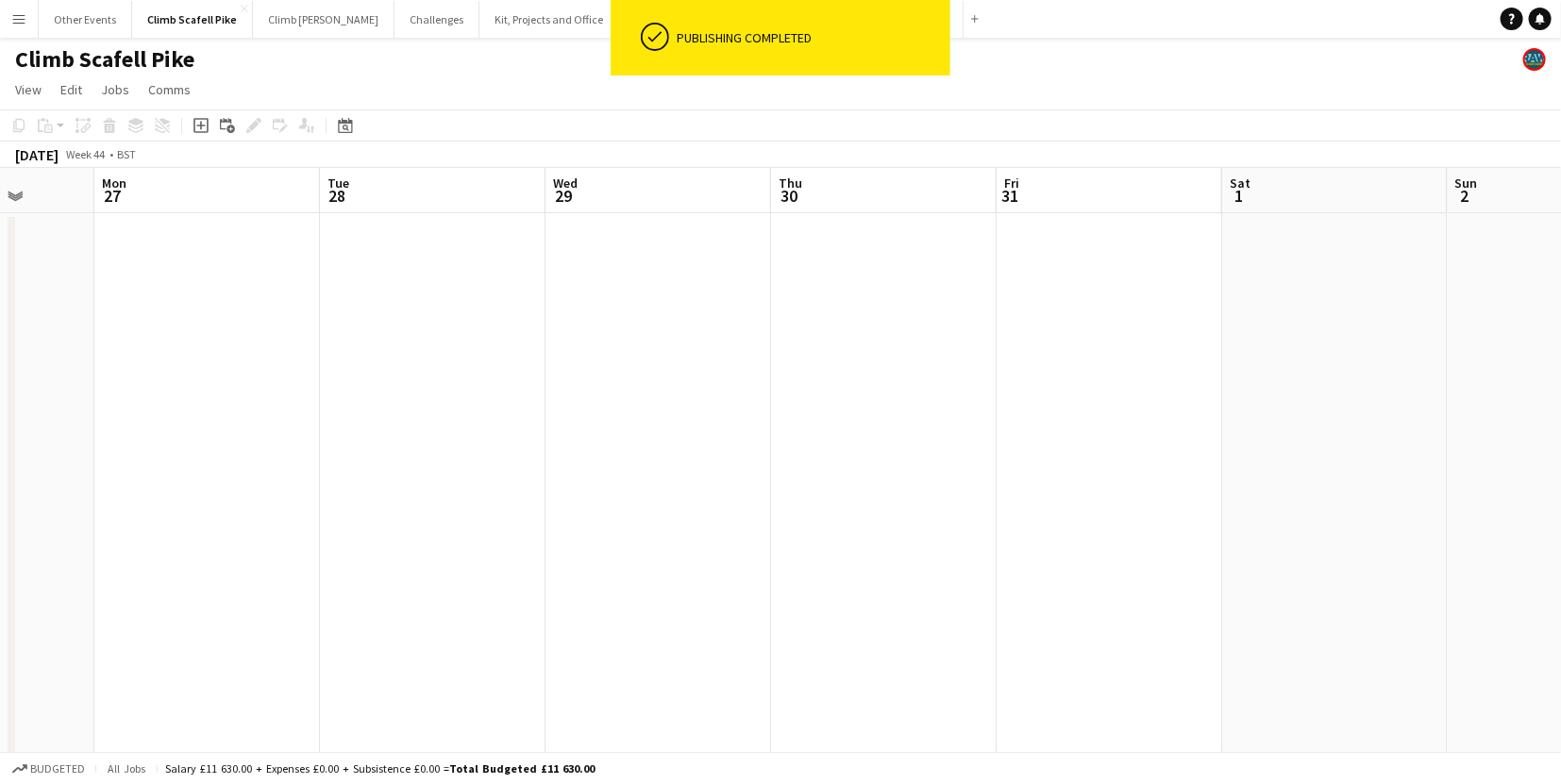
drag, startPoint x: 361, startPoint y: 484, endPoint x: 1326, endPoint y: 434, distance: 966.3
drag, startPoint x: 394, startPoint y: 471, endPoint x: 795, endPoint y: 443, distance: 402.0
drag, startPoint x: 290, startPoint y: 524, endPoint x: 1195, endPoint y: 449, distance: 908.1
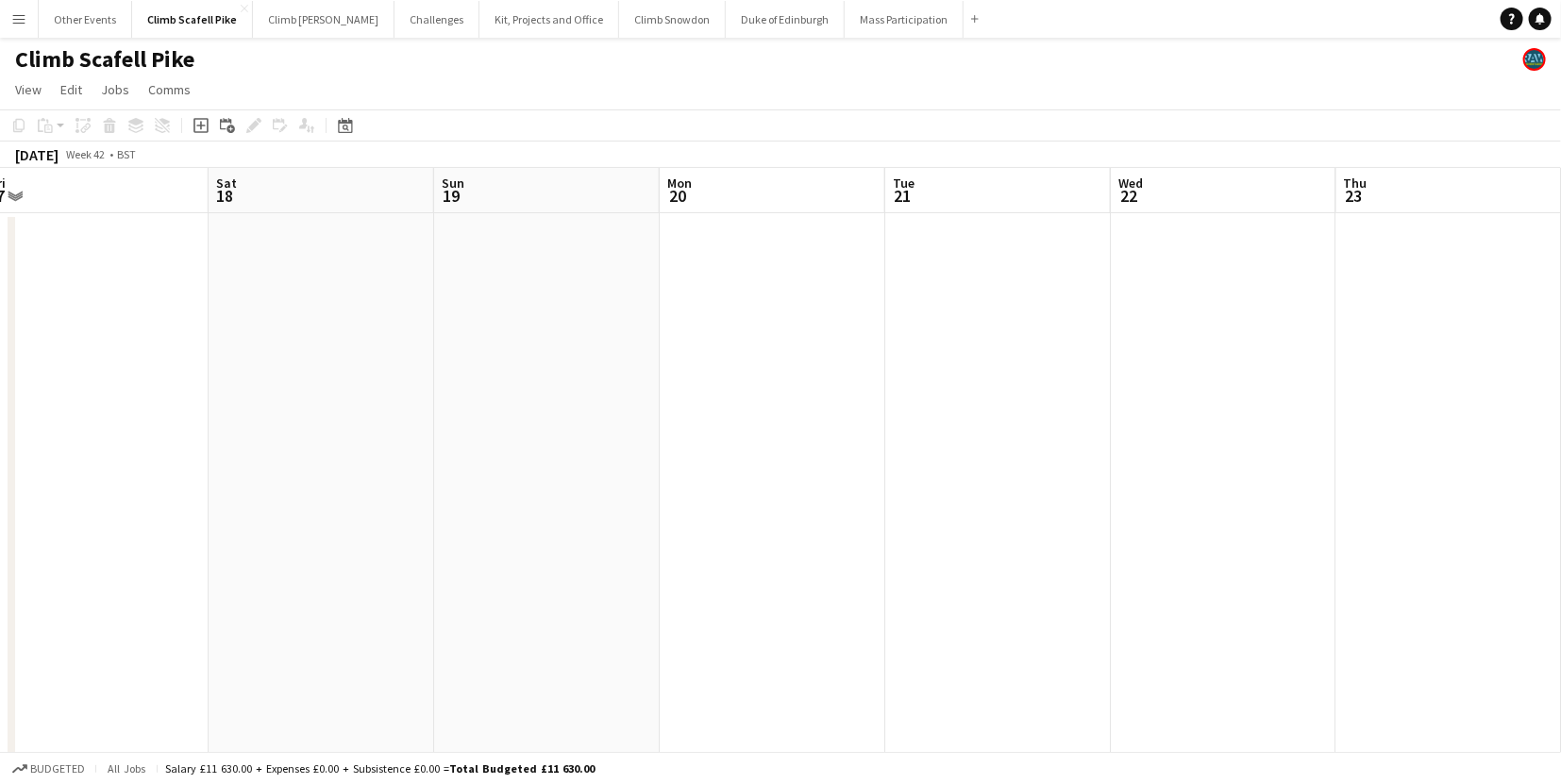
drag, startPoint x: 302, startPoint y: 532, endPoint x: 556, endPoint y: 476, distance: 260.1
drag, startPoint x: 756, startPoint y: 527, endPoint x: 1458, endPoint y: 452, distance: 706.0
drag, startPoint x: 451, startPoint y: 490, endPoint x: 1348, endPoint y: 491, distance: 897.0
